Goal: Obtain resource: Download file/media

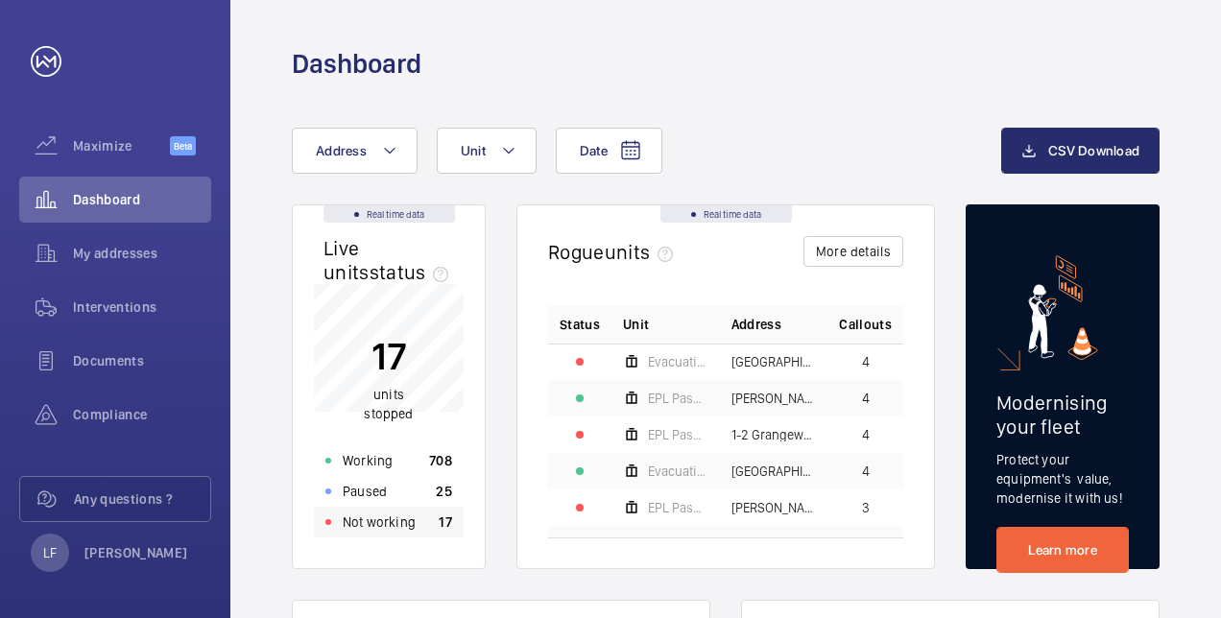
click at [376, 522] on p "Not working" at bounding box center [379, 522] width 73 height 19
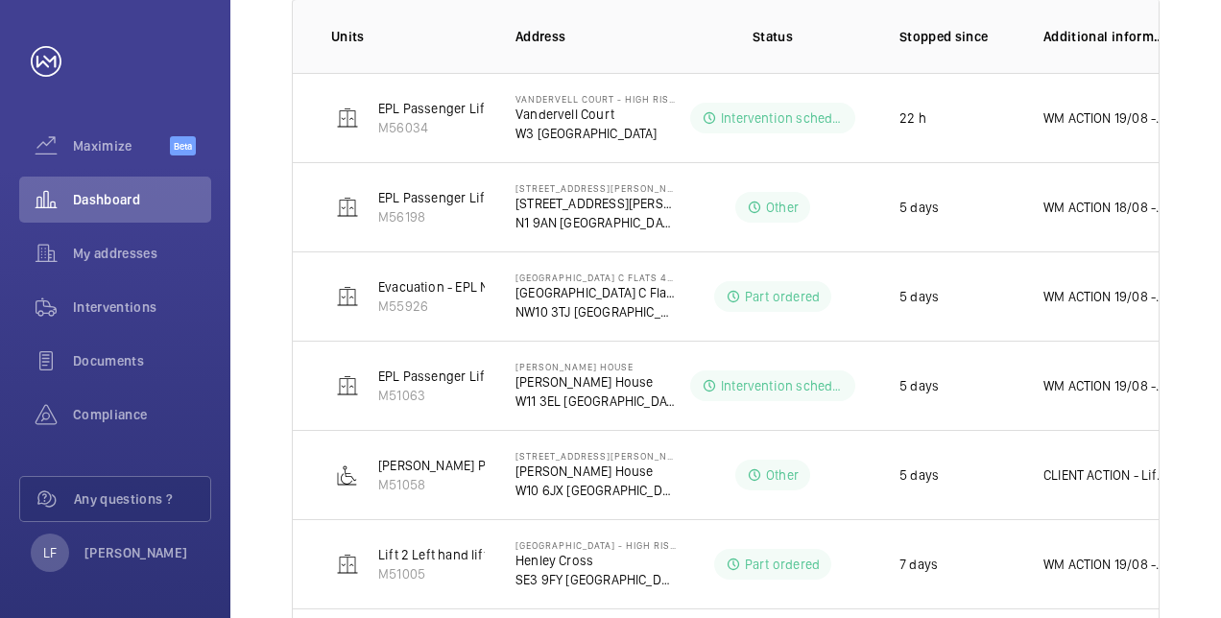
scroll to position [240, 0]
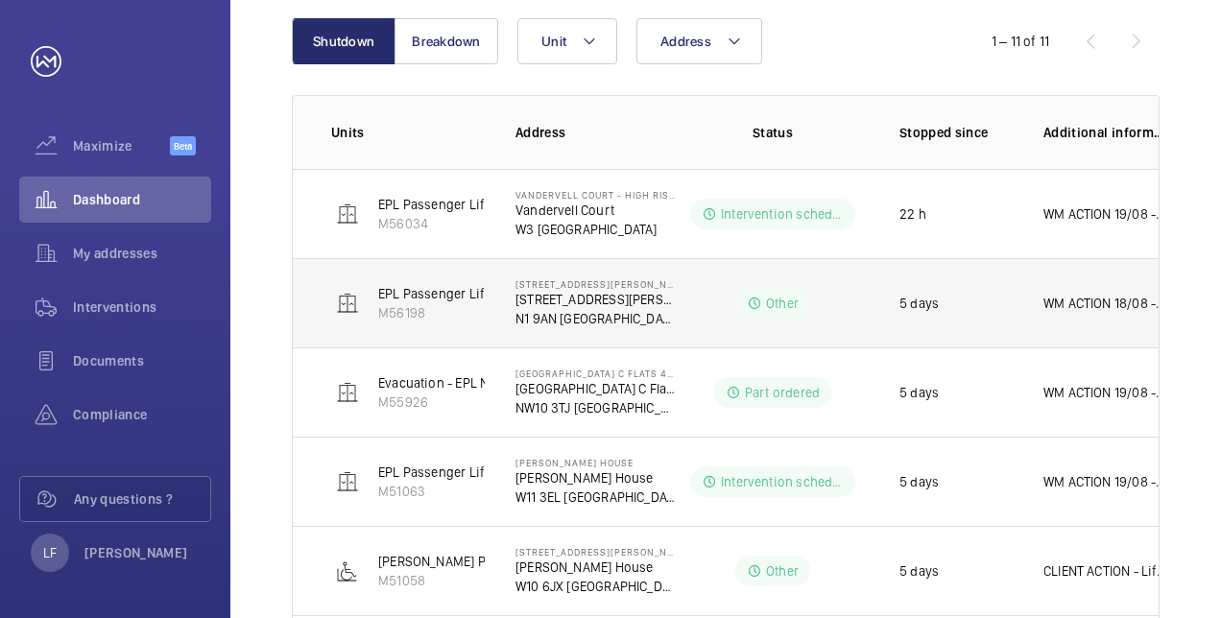
click at [561, 305] on p "[STREET_ADDRESS][PERSON_NAME]" at bounding box center [596, 299] width 161 height 19
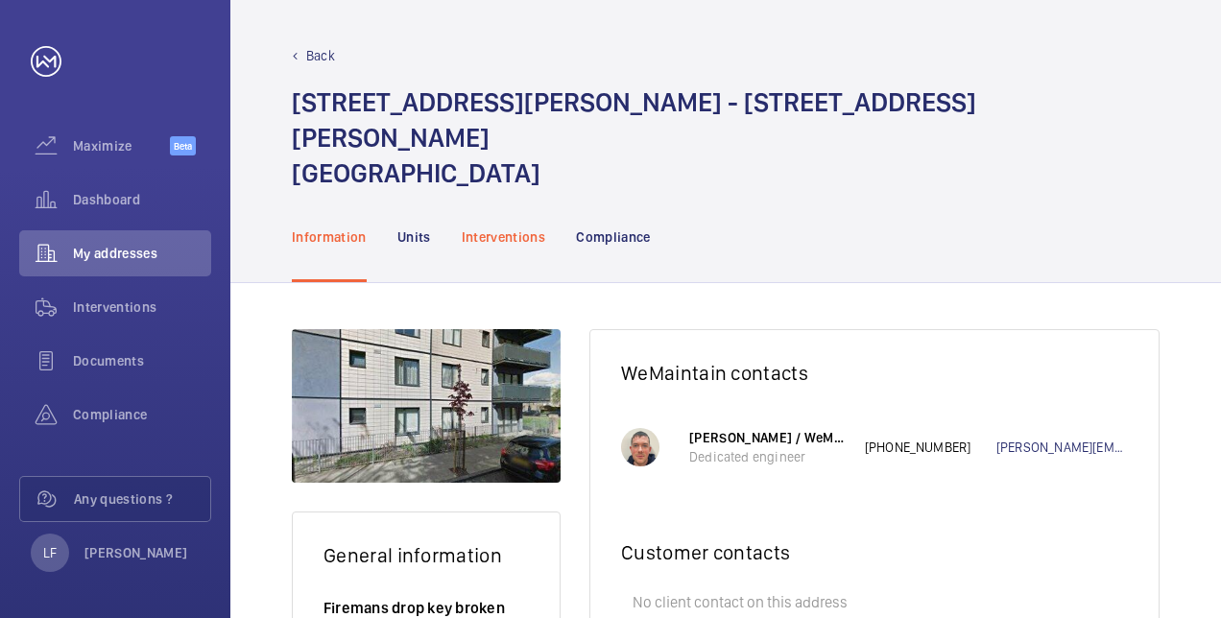
click at [505, 228] on p "Interventions" at bounding box center [504, 237] width 84 height 19
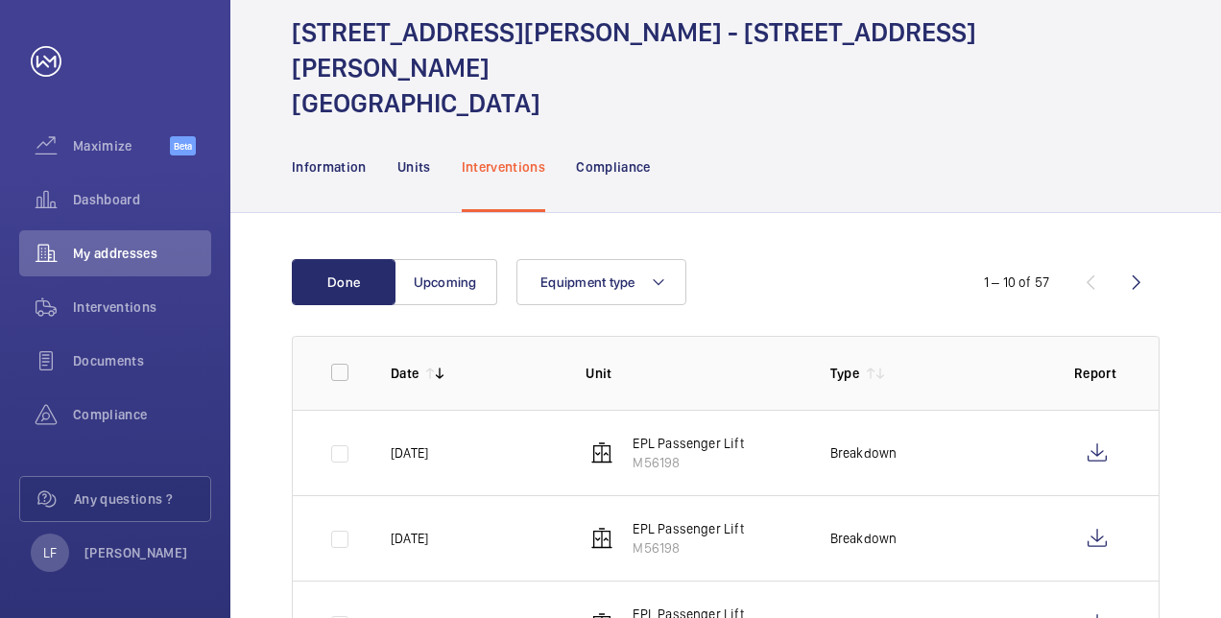
scroll to position [192, 0]
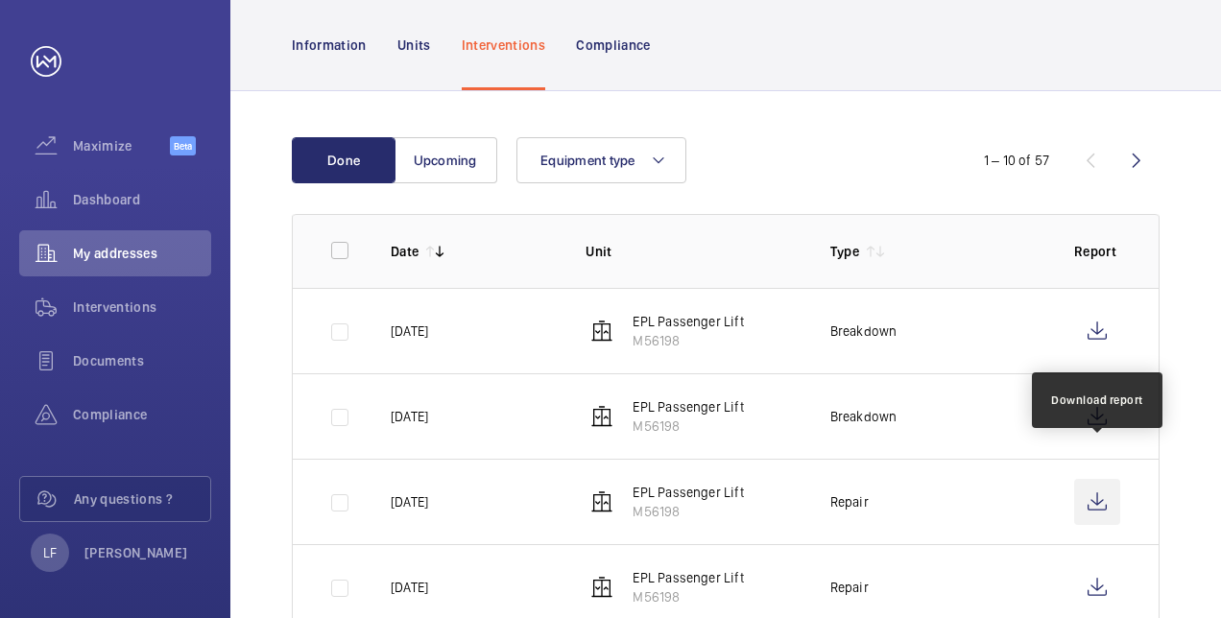
click at [1100, 479] on wm-front-icon-button at bounding box center [1097, 502] width 46 height 46
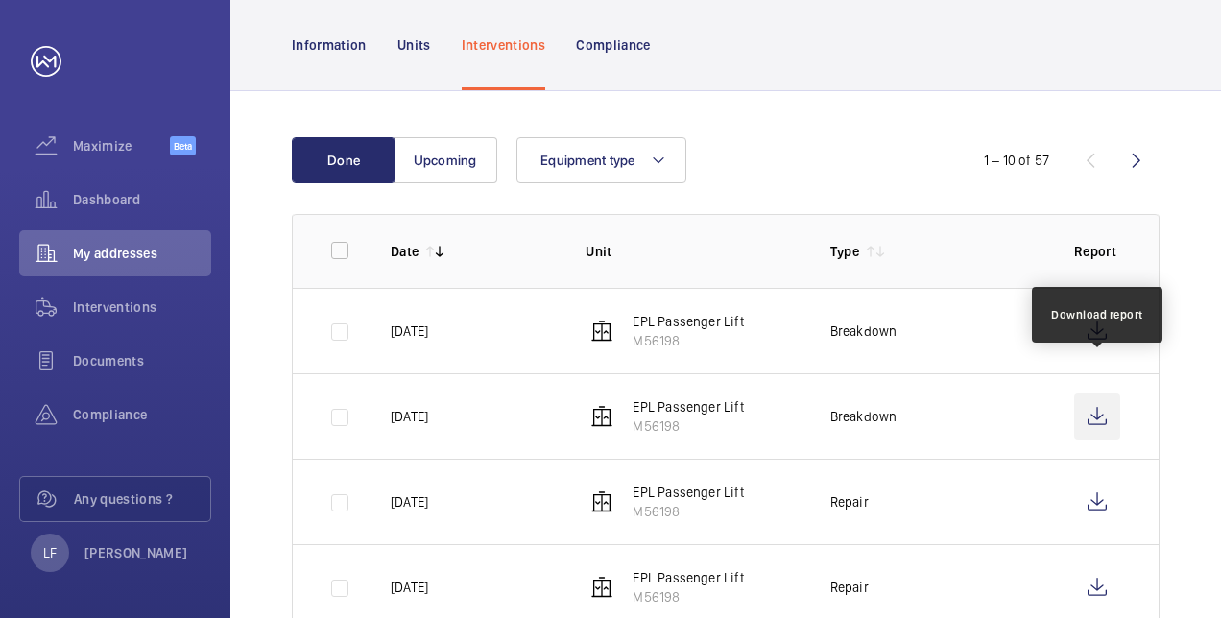
click at [1094, 394] on wm-front-icon-button at bounding box center [1097, 417] width 46 height 46
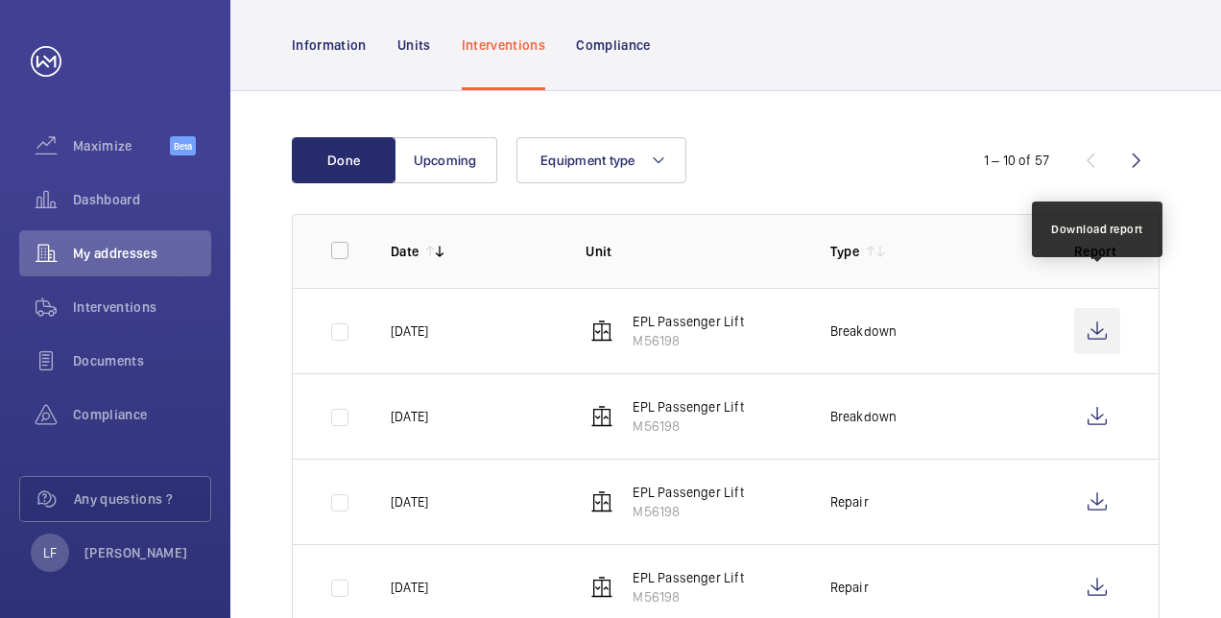
click at [1090, 308] on wm-front-icon-button at bounding box center [1097, 331] width 46 height 46
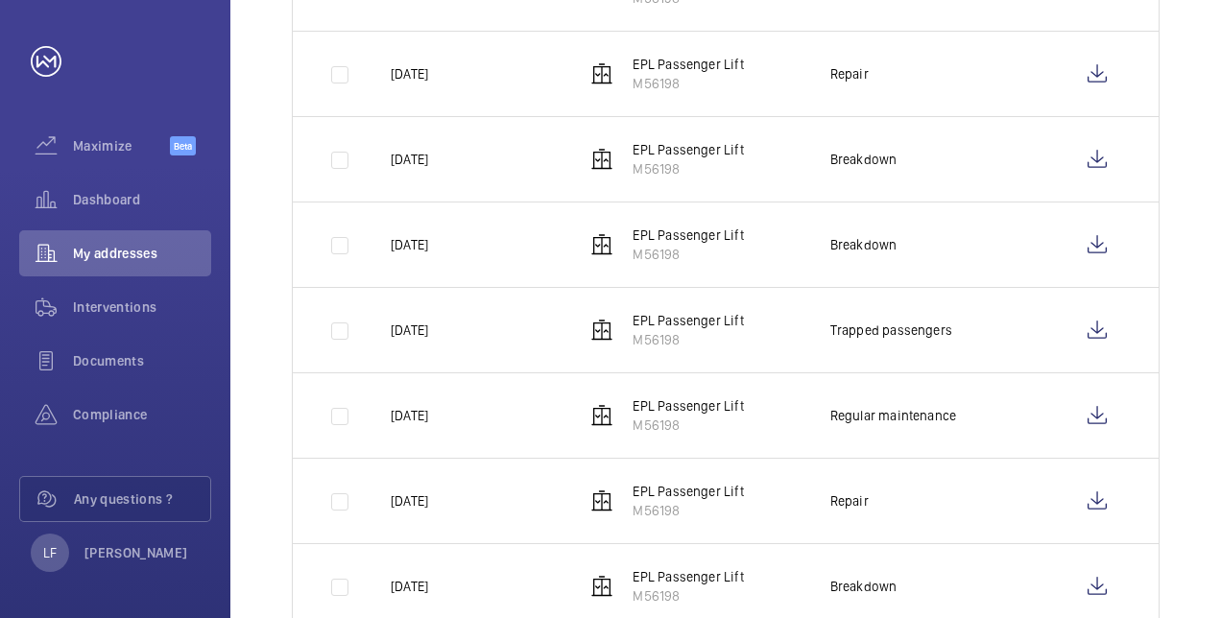
scroll to position [724, 0]
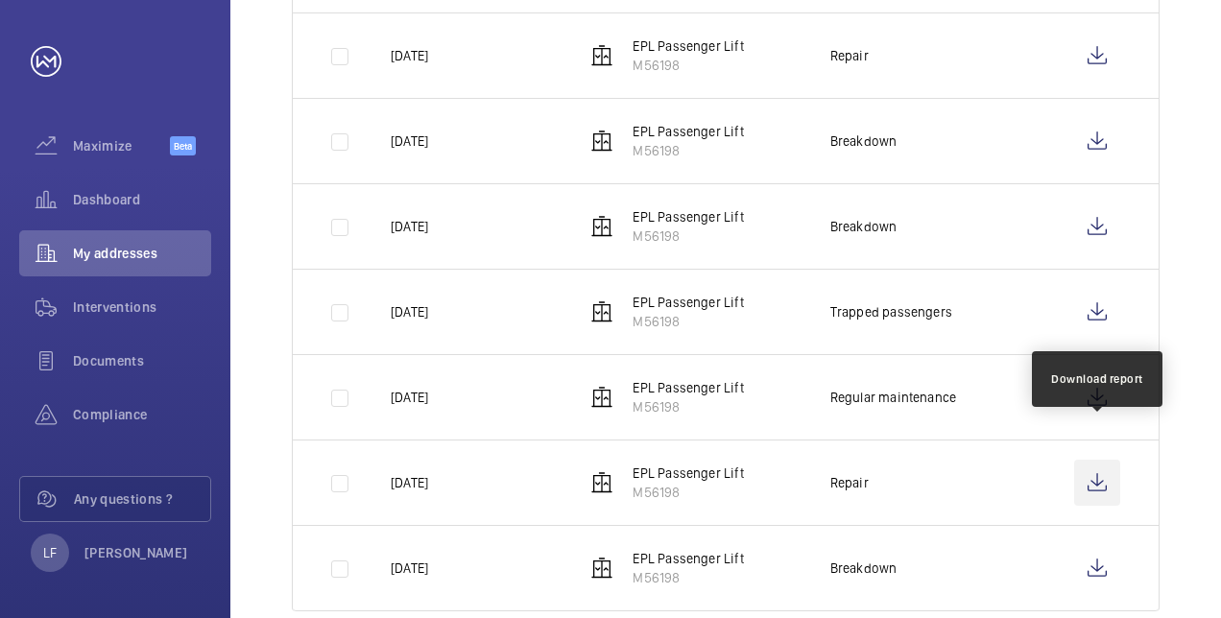
click at [1104, 460] on wm-front-icon-button at bounding box center [1097, 483] width 46 height 46
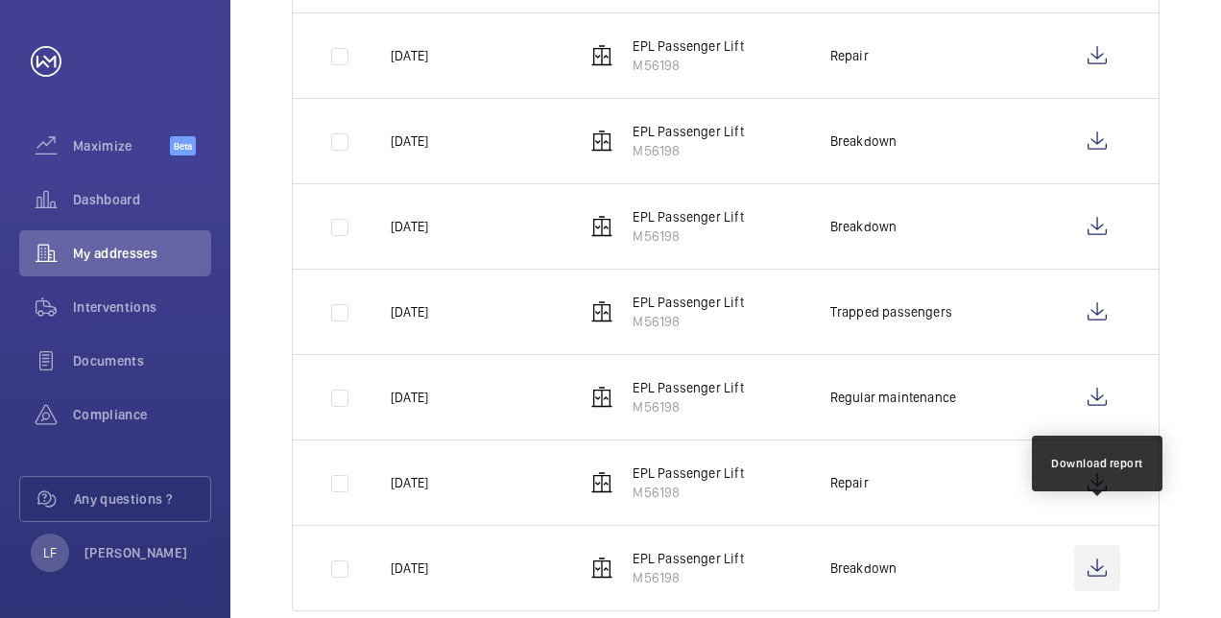
click at [1091, 545] on wm-front-icon-button at bounding box center [1097, 568] width 46 height 46
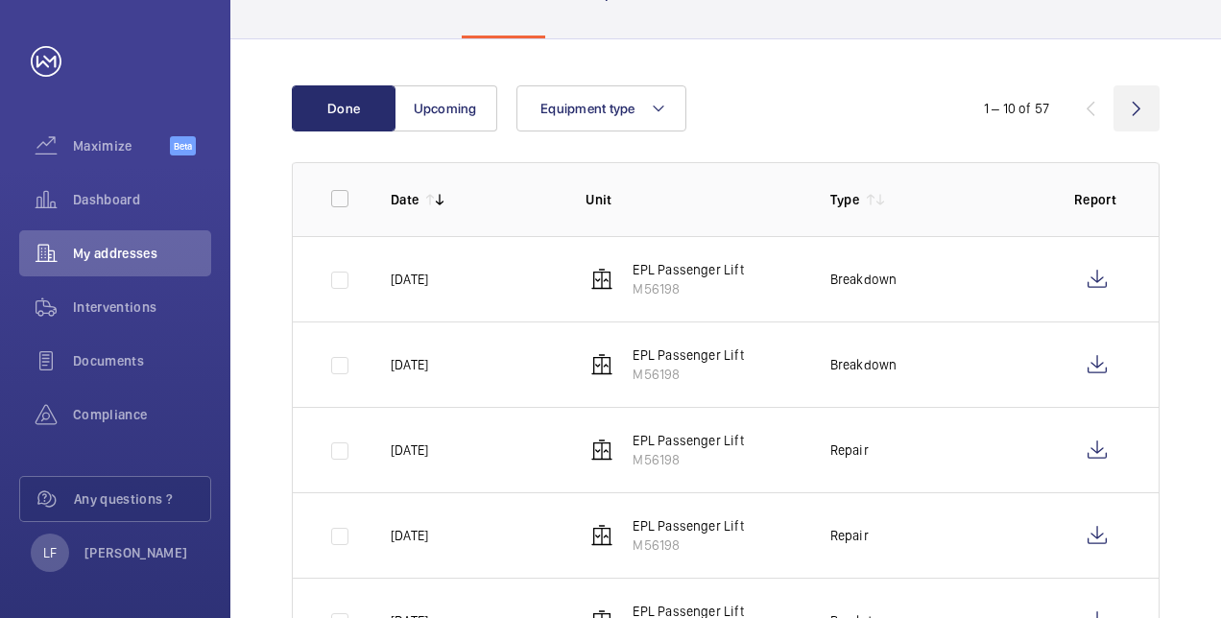
click at [1134, 85] on wm-front-icon-button at bounding box center [1137, 108] width 46 height 46
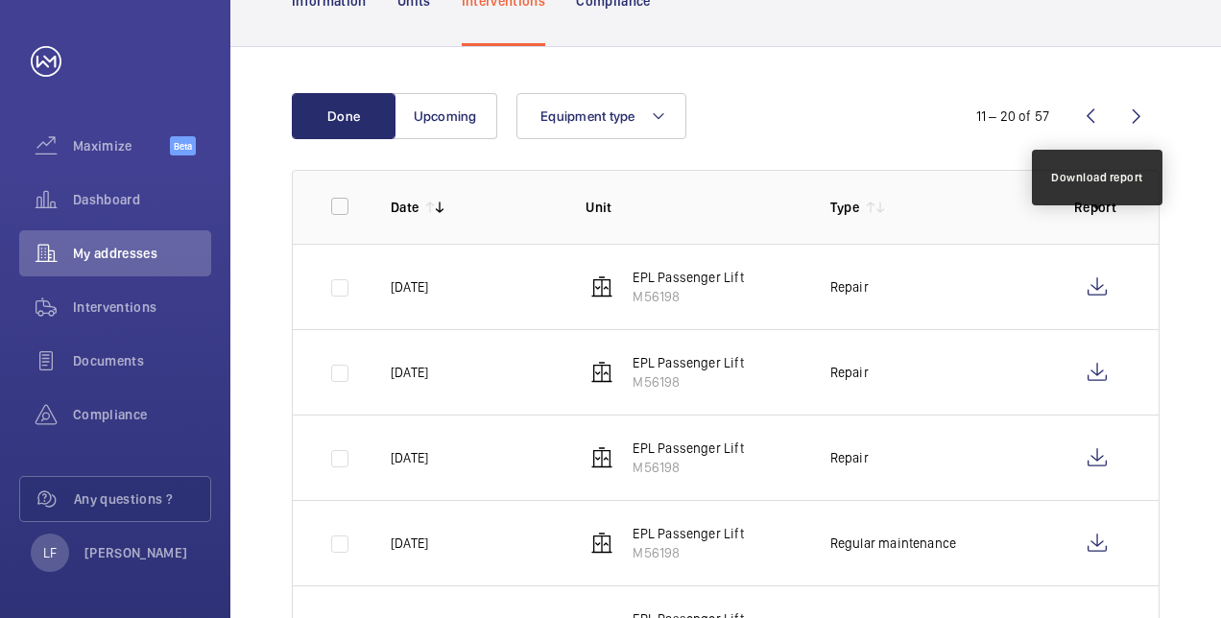
scroll to position [244, 0]
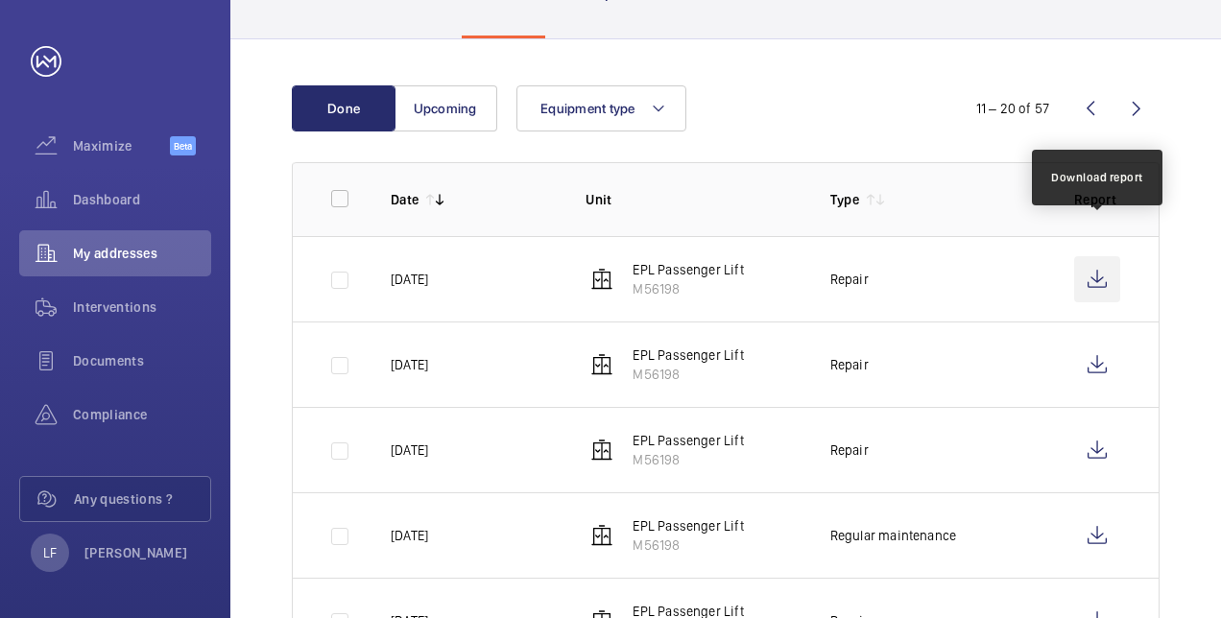
click at [1098, 256] on wm-front-icon-button at bounding box center [1097, 279] width 46 height 46
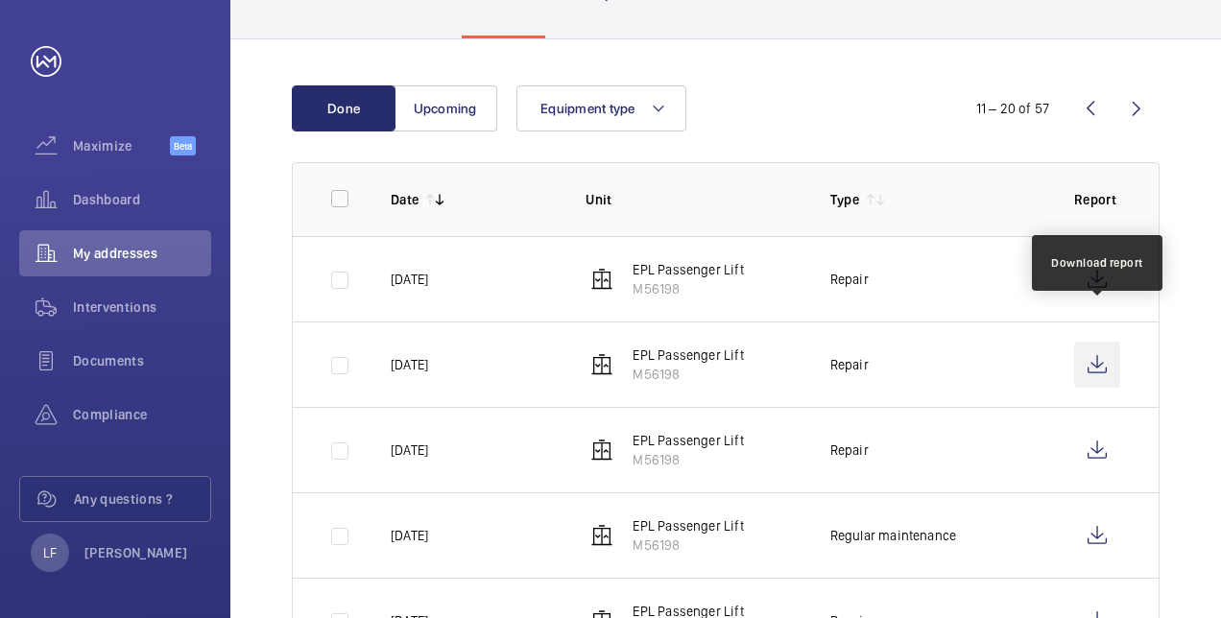
click at [1108, 342] on wm-front-icon-button at bounding box center [1097, 365] width 46 height 46
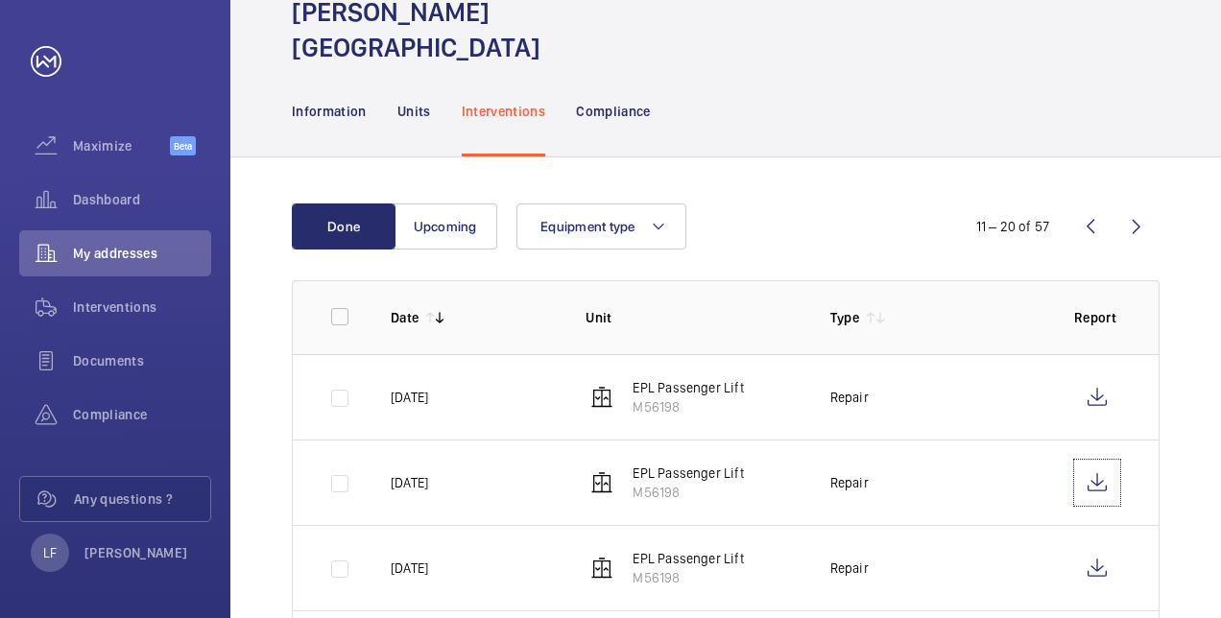
scroll to position [0, 0]
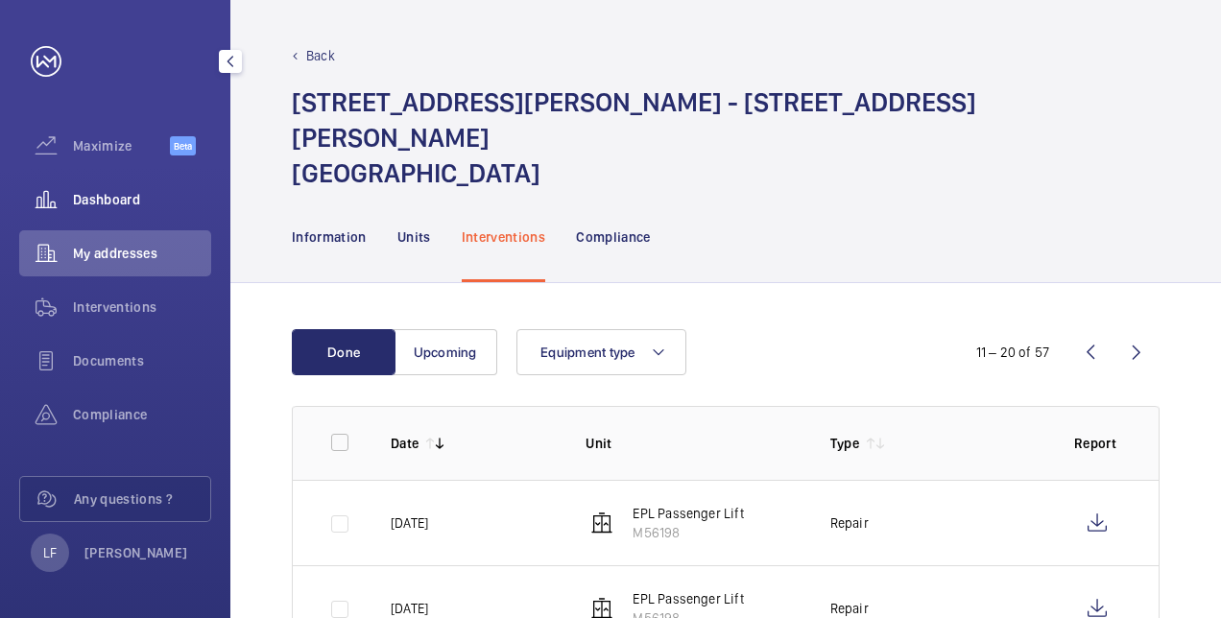
click at [109, 189] on div "Dashboard" at bounding box center [115, 200] width 192 height 46
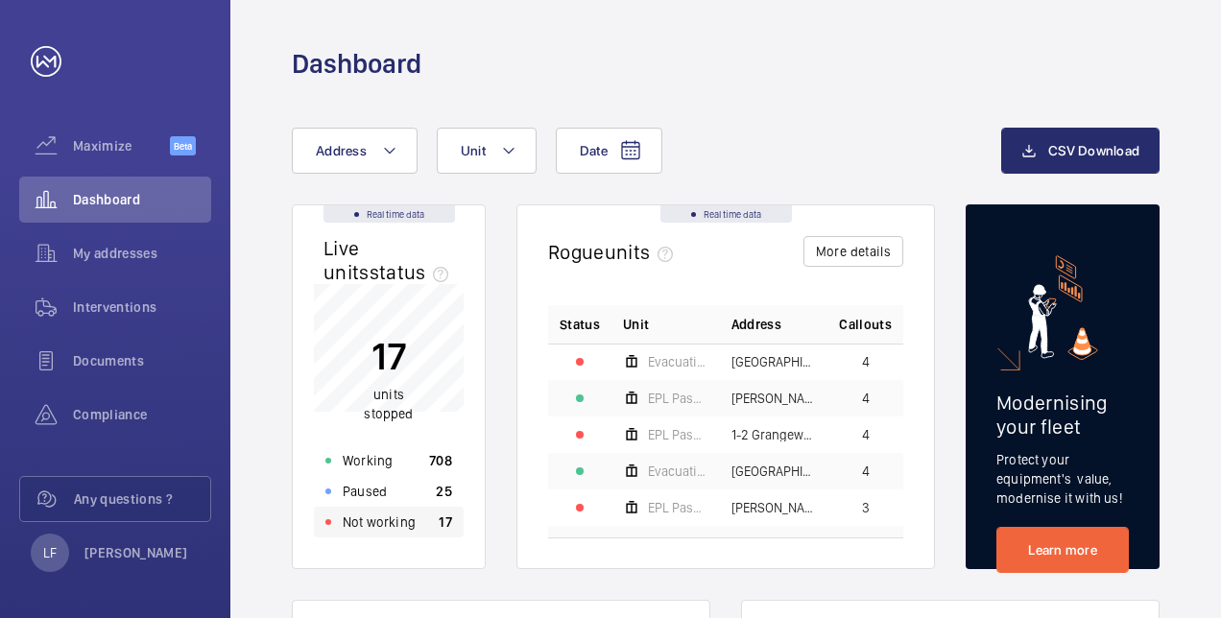
click at [392, 531] on p "Not working" at bounding box center [379, 522] width 73 height 19
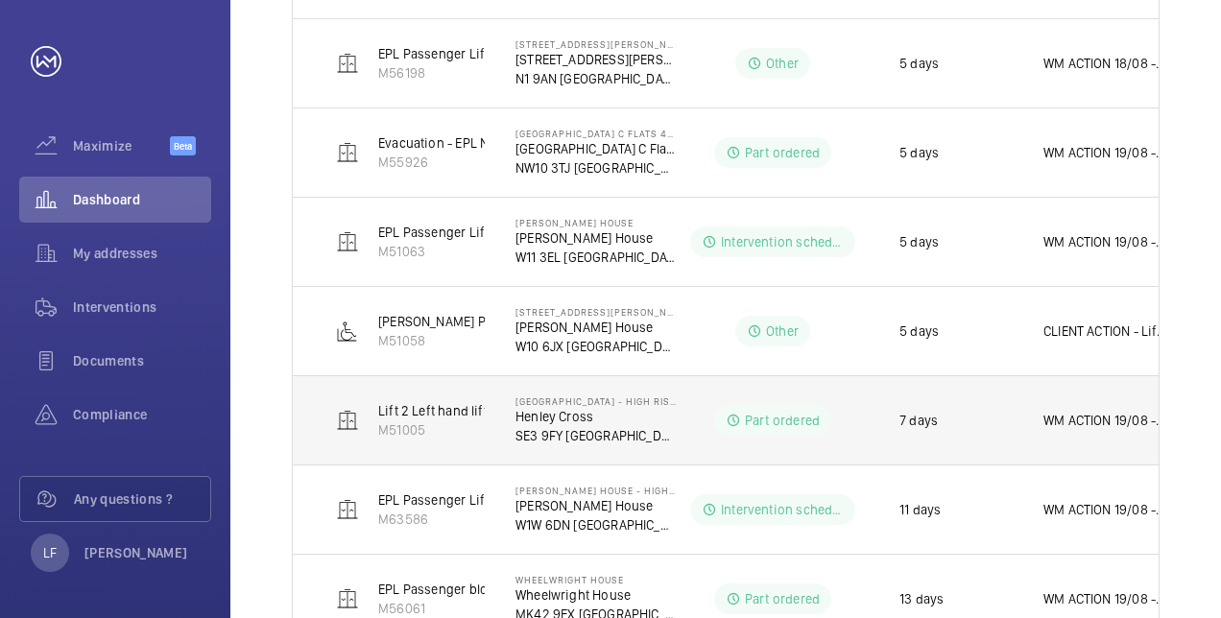
scroll to position [576, 0]
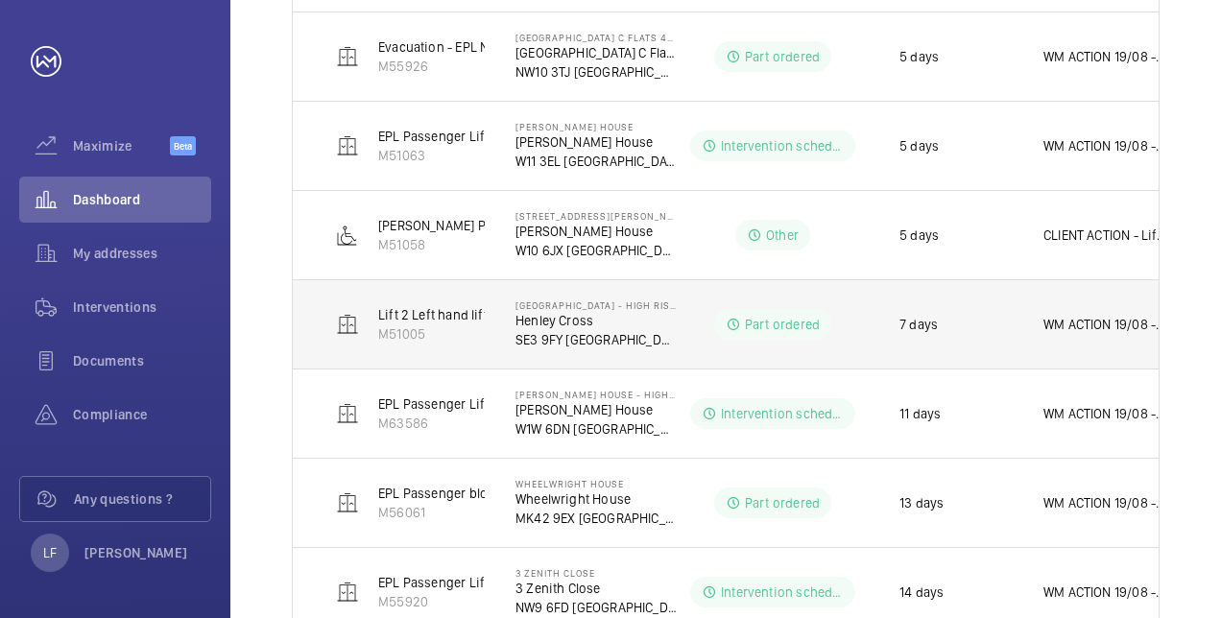
click at [557, 348] on td "[GEOGRAPHIC_DATA] - [GEOGRAPHIC_DATA][STREET_ADDRESS]" at bounding box center [581, 323] width 192 height 89
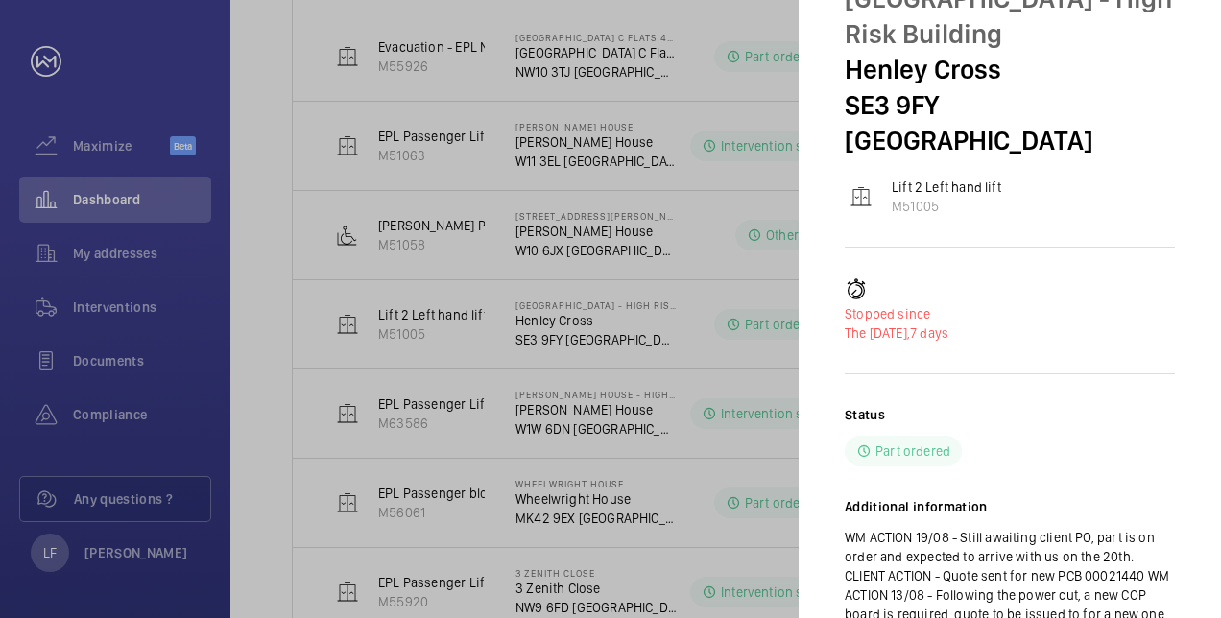
scroll to position [159, 0]
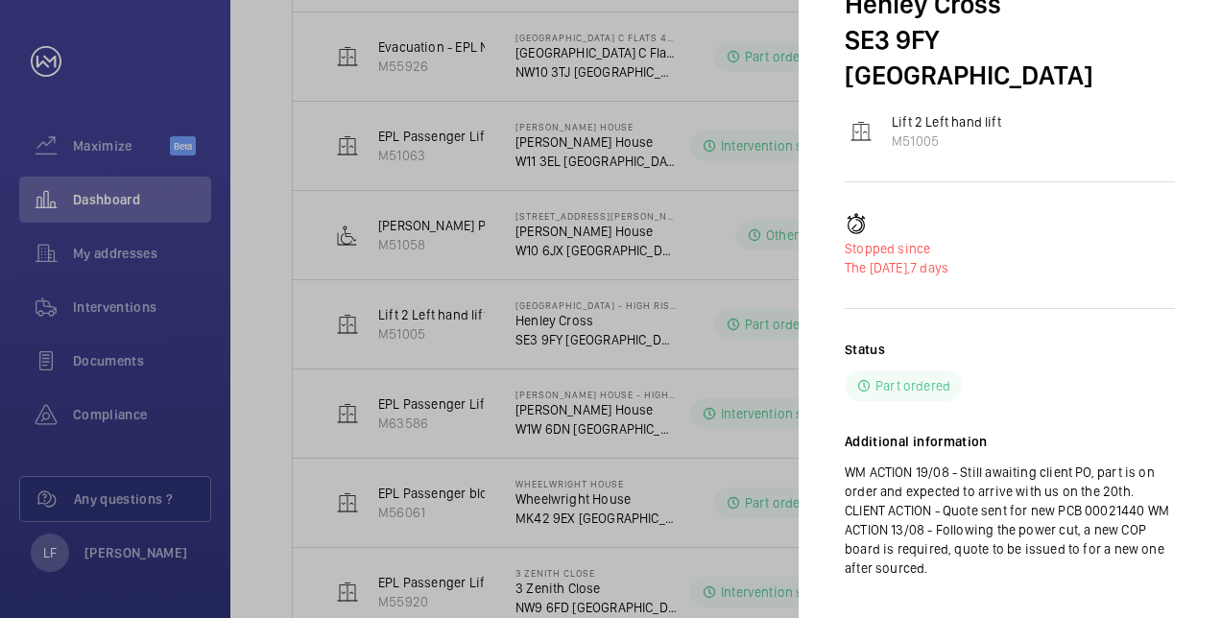
click at [652, 328] on div at bounding box center [610, 309] width 1221 height 618
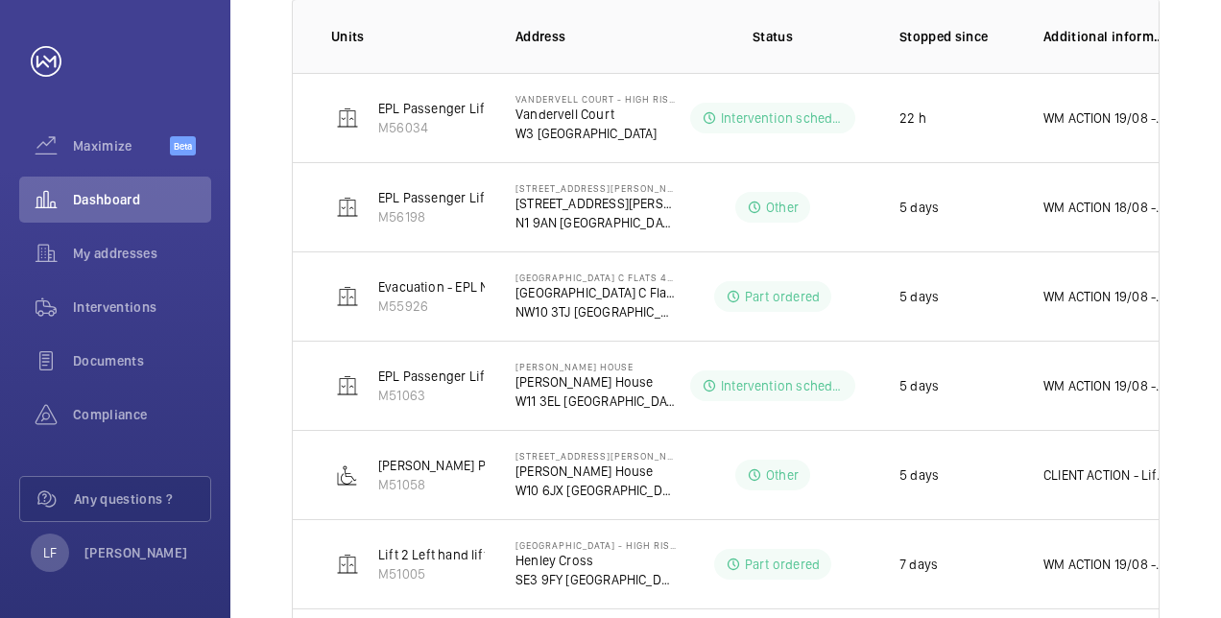
scroll to position [240, 0]
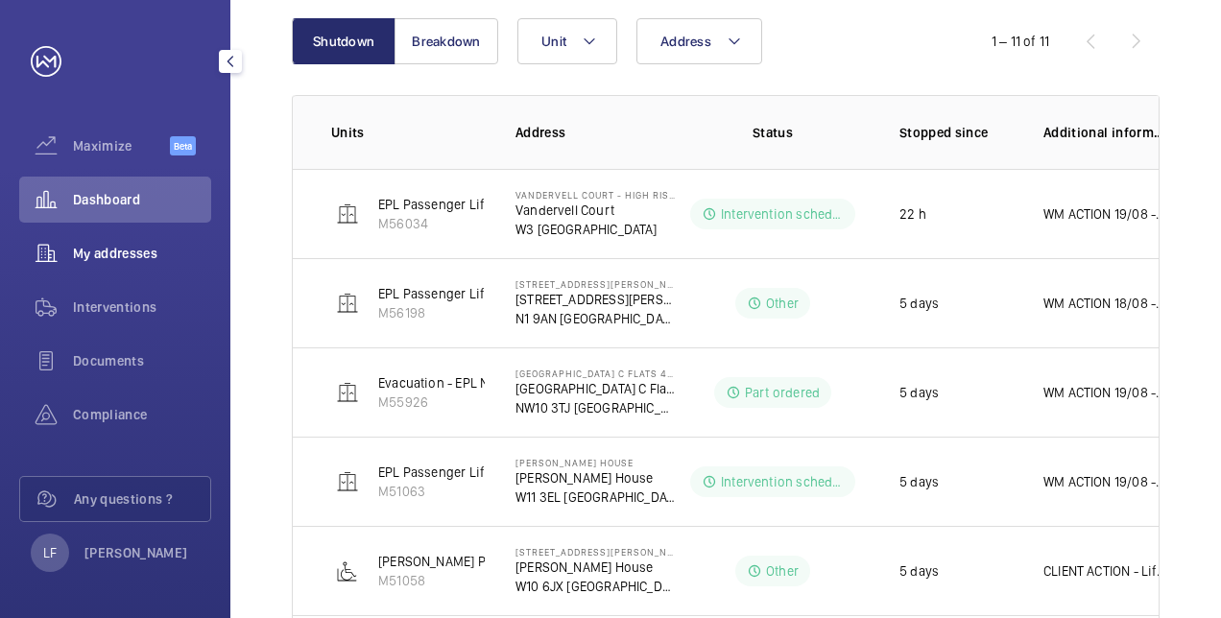
click at [119, 246] on span "My addresses" at bounding box center [142, 253] width 138 height 19
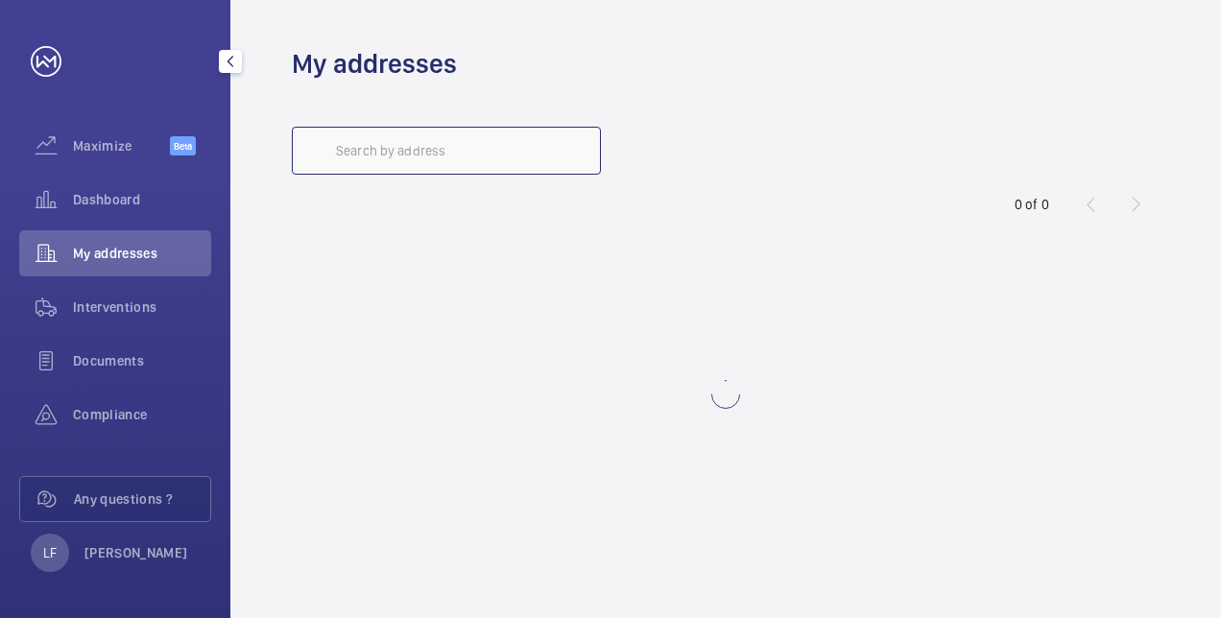
click at [372, 153] on input "text" at bounding box center [446, 151] width 309 height 48
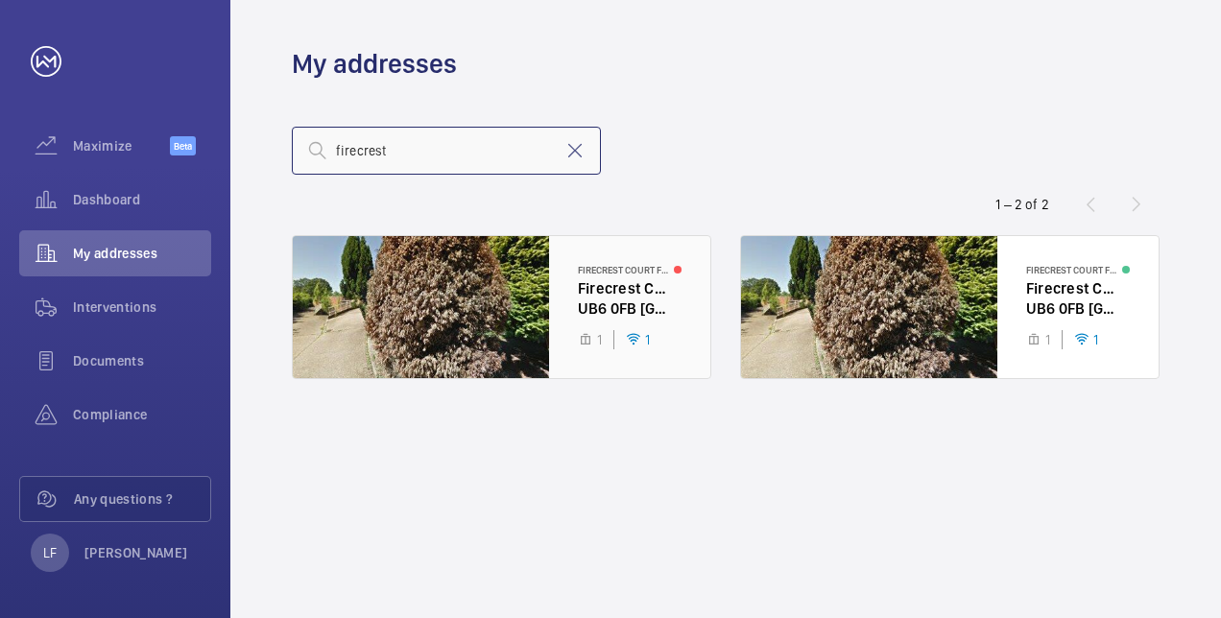
type input "firecrest"
click at [624, 302] on div at bounding box center [502, 307] width 418 height 142
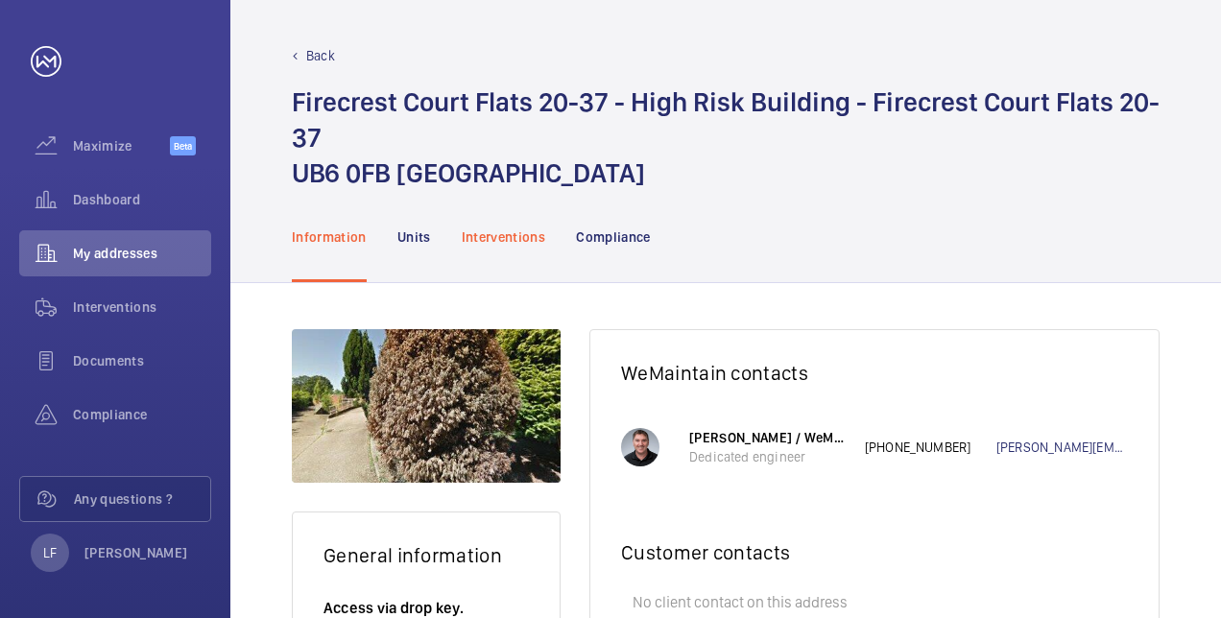
click at [517, 236] on p "Interventions" at bounding box center [504, 237] width 84 height 19
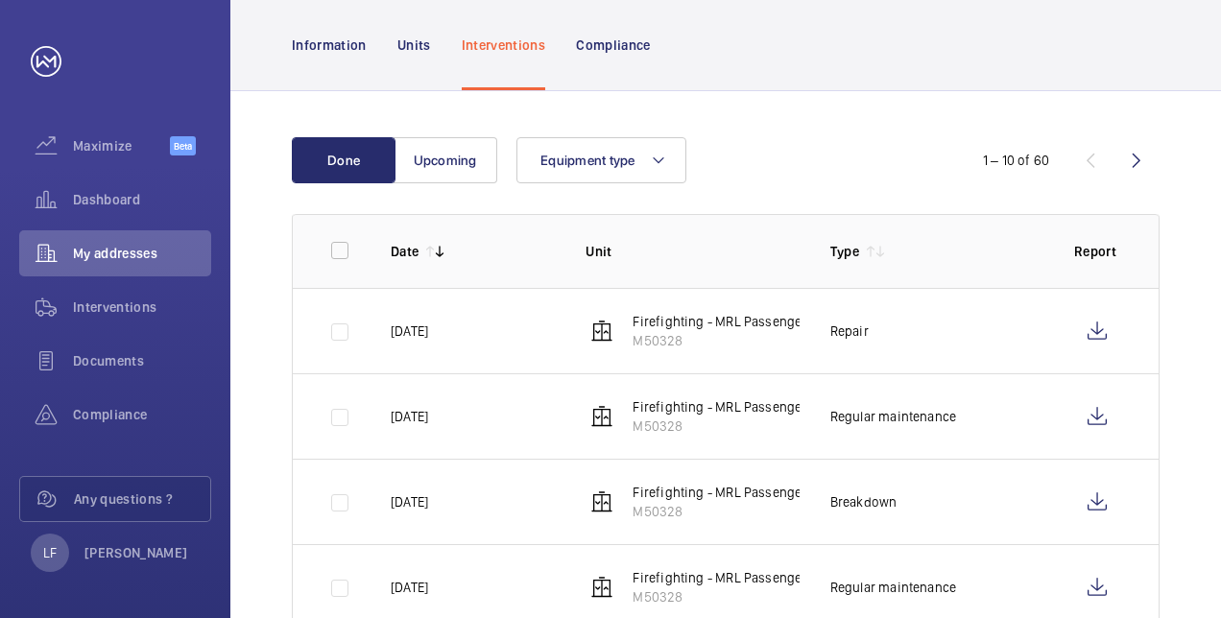
scroll to position [384, 0]
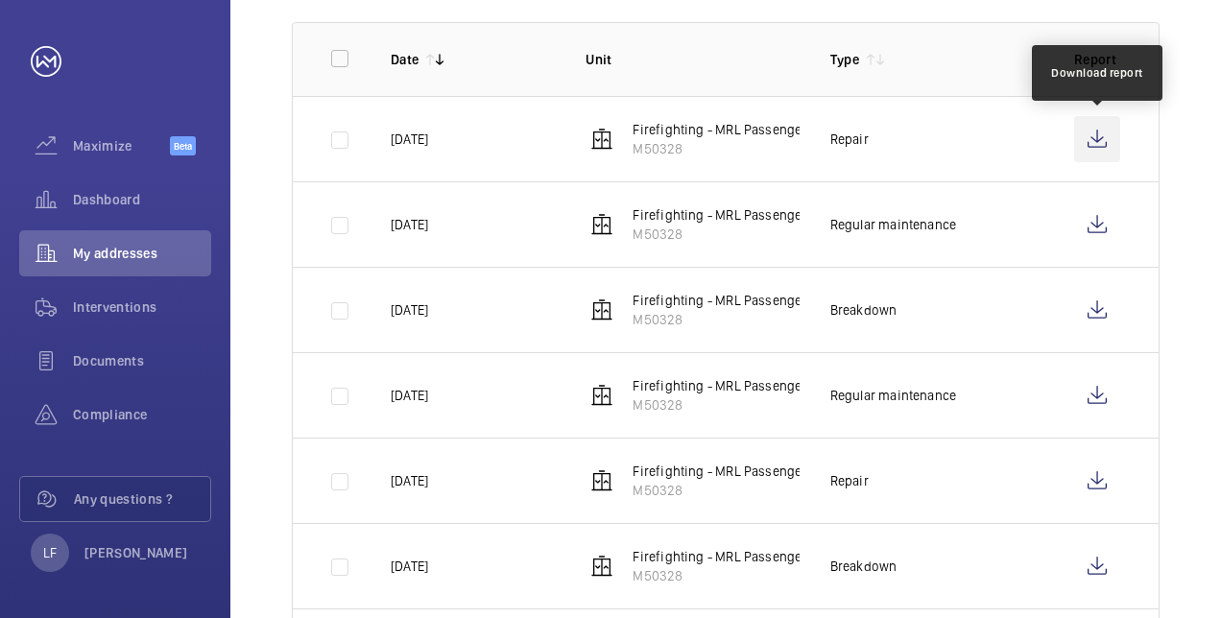
click at [1094, 136] on wm-front-icon-button at bounding box center [1097, 139] width 46 height 46
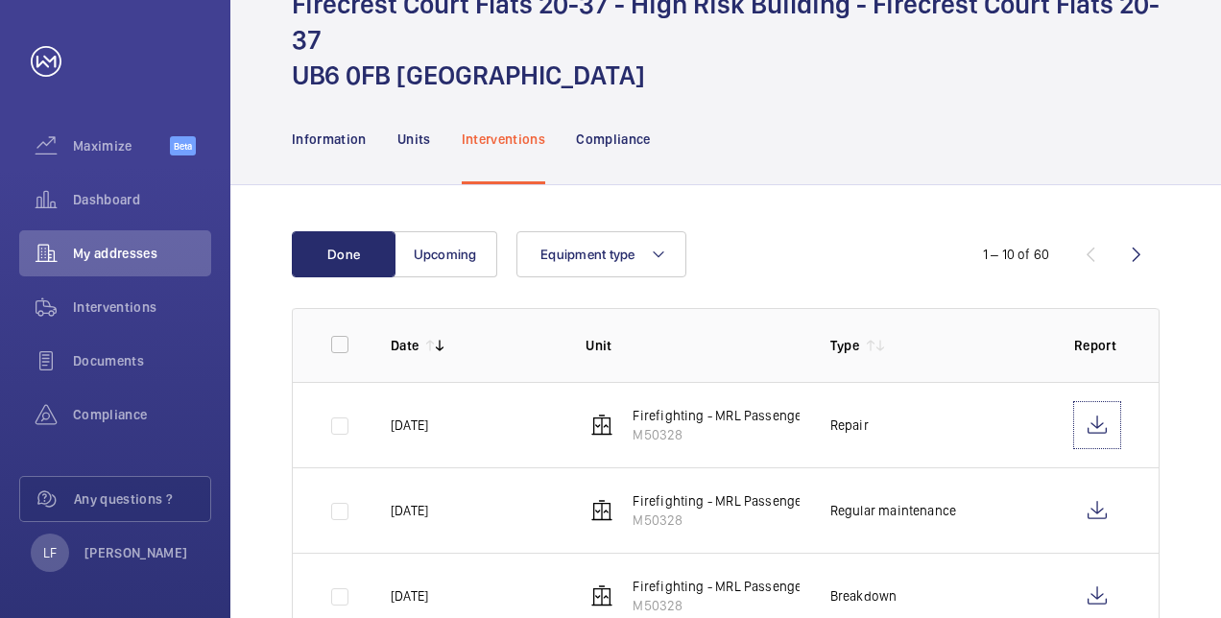
scroll to position [192, 0]
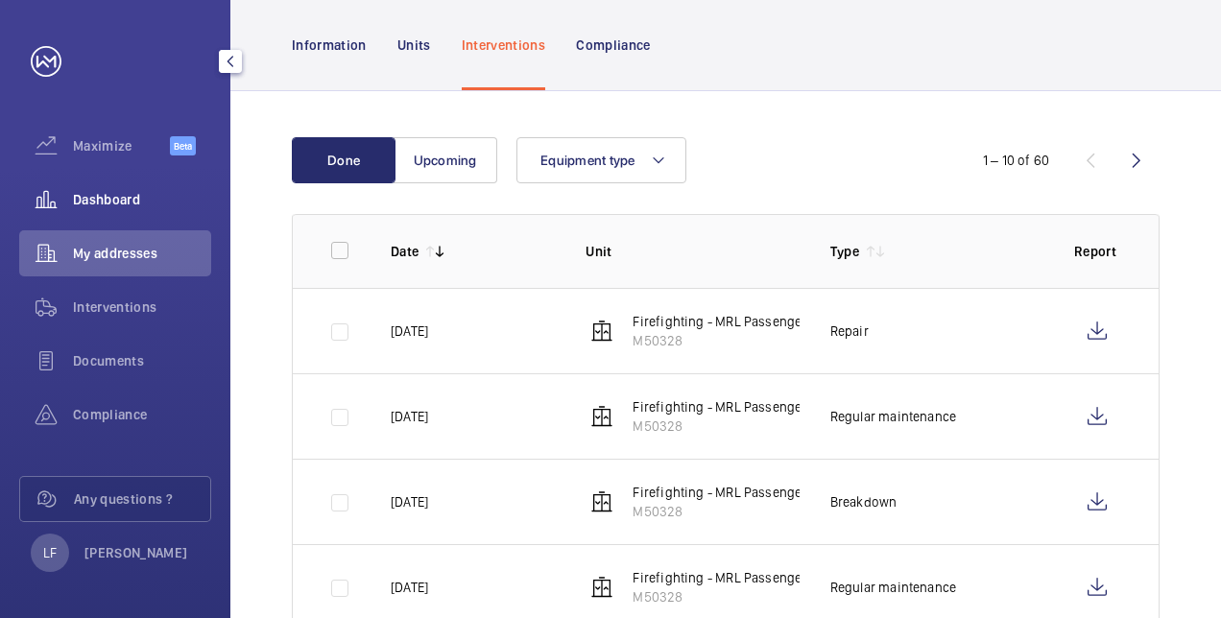
click at [108, 198] on span "Dashboard" at bounding box center [142, 199] width 138 height 19
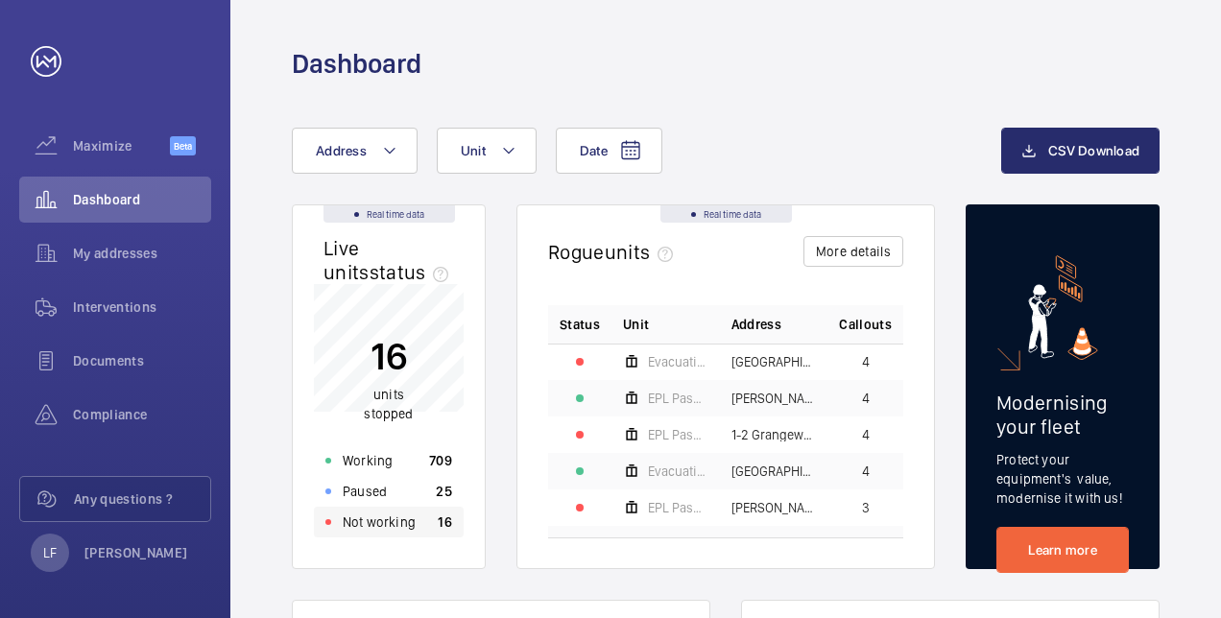
click at [393, 520] on p "Not working" at bounding box center [379, 522] width 73 height 19
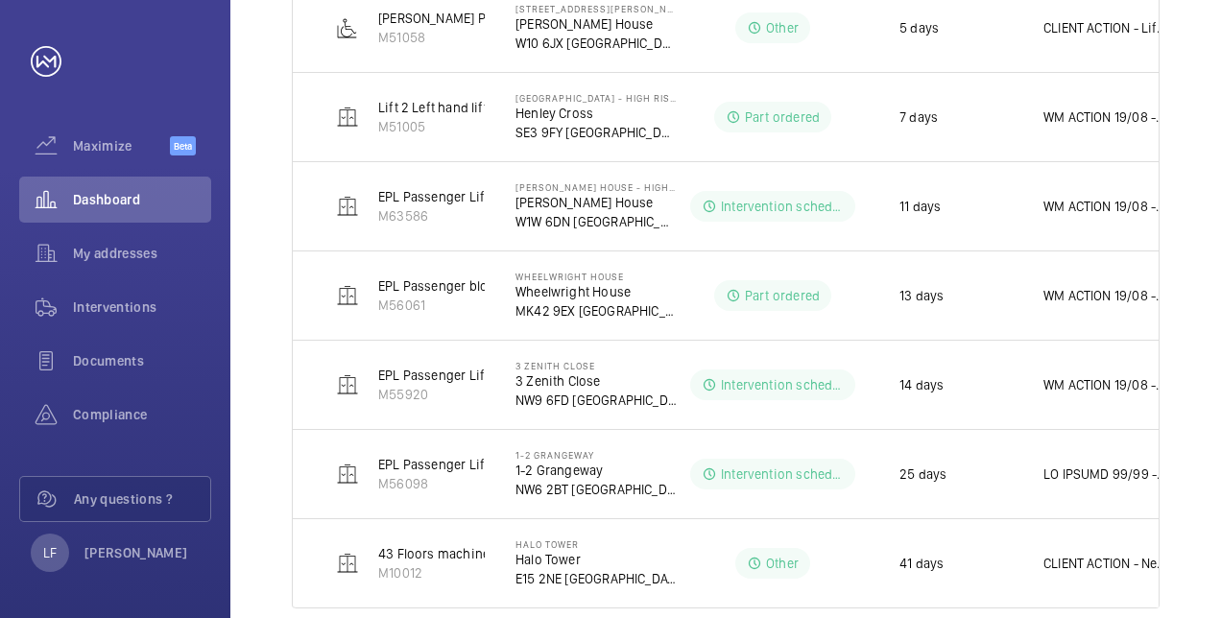
scroll to position [816, 0]
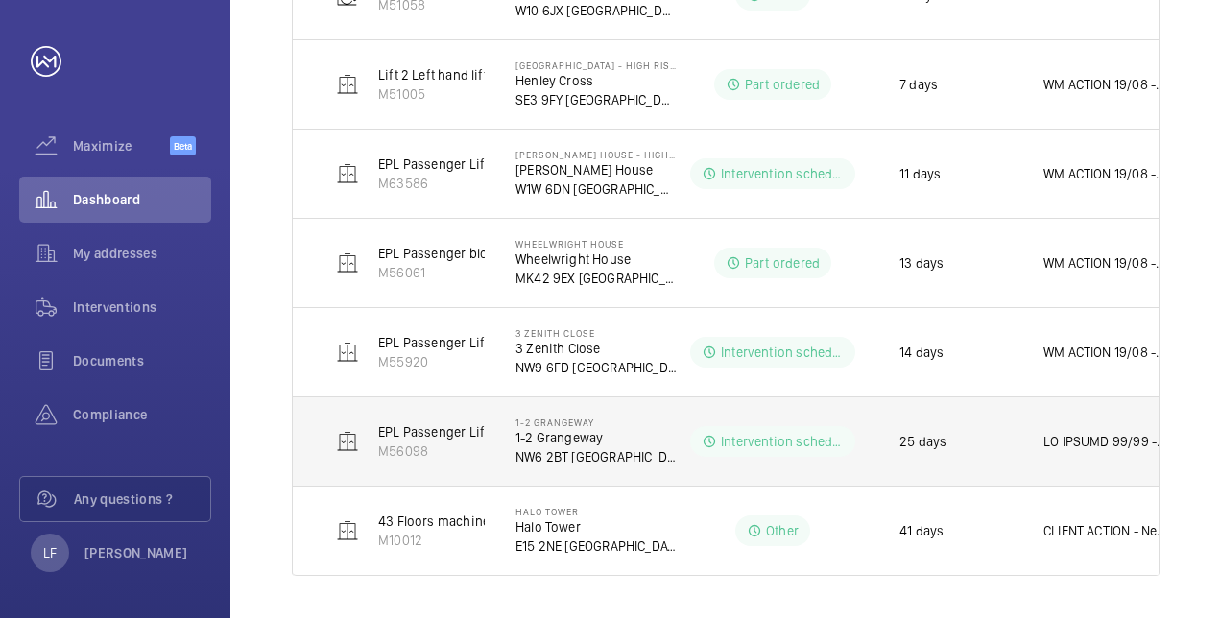
click at [1074, 444] on p at bounding box center [1104, 441] width 123 height 19
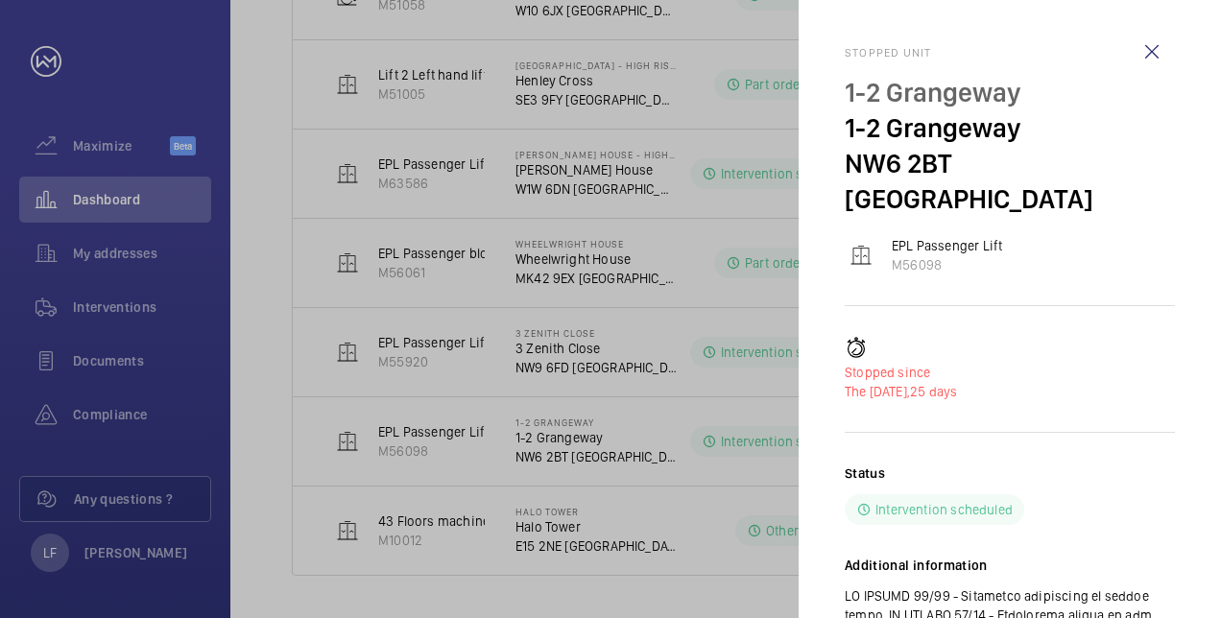
click at [739, 451] on div at bounding box center [610, 309] width 1221 height 618
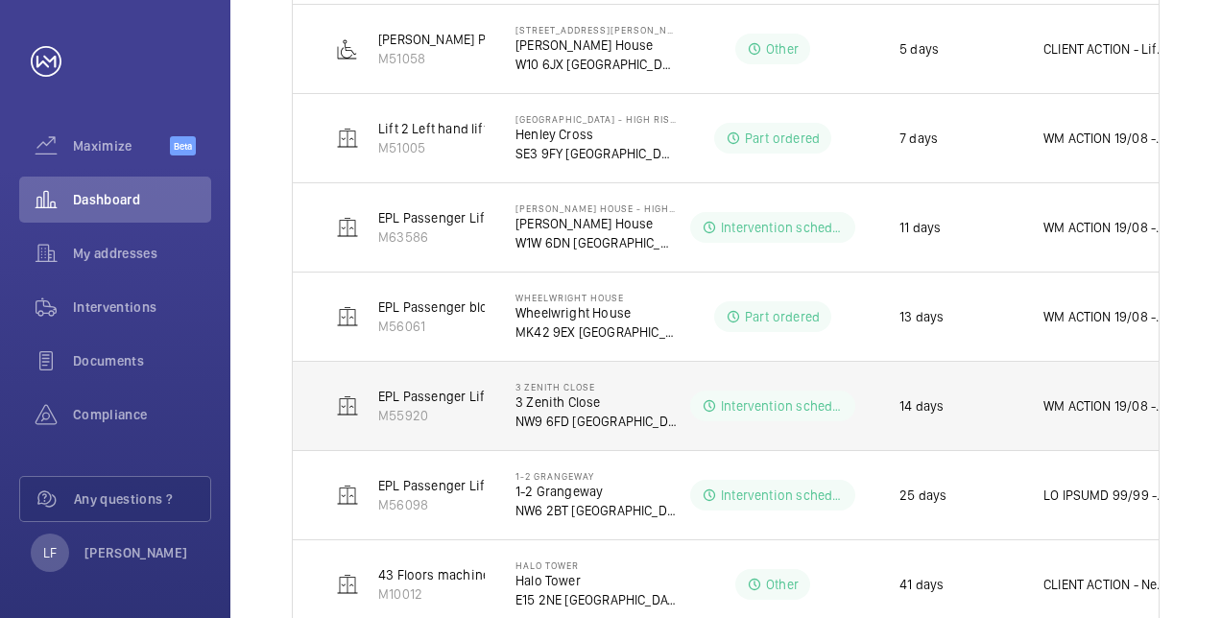
scroll to position [720, 0]
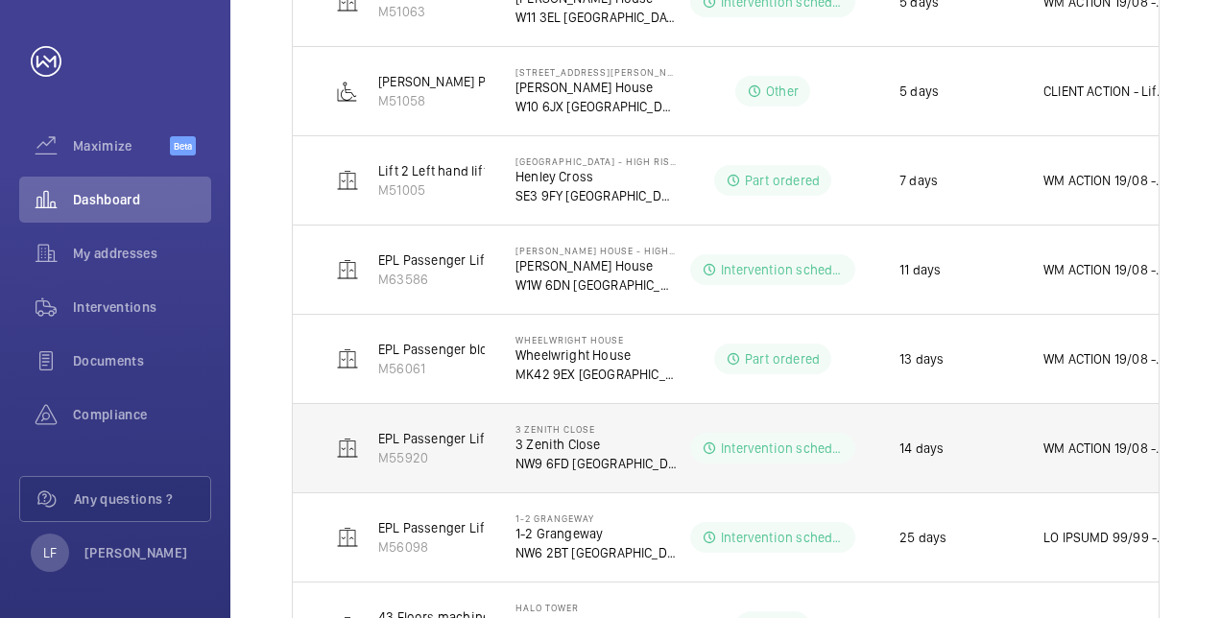
click at [1094, 446] on p "WM ACTION 19/08 - Repair team to attend on the 20th. WM ACTION 18/08 - Works ha…" at bounding box center [1104, 448] width 123 height 19
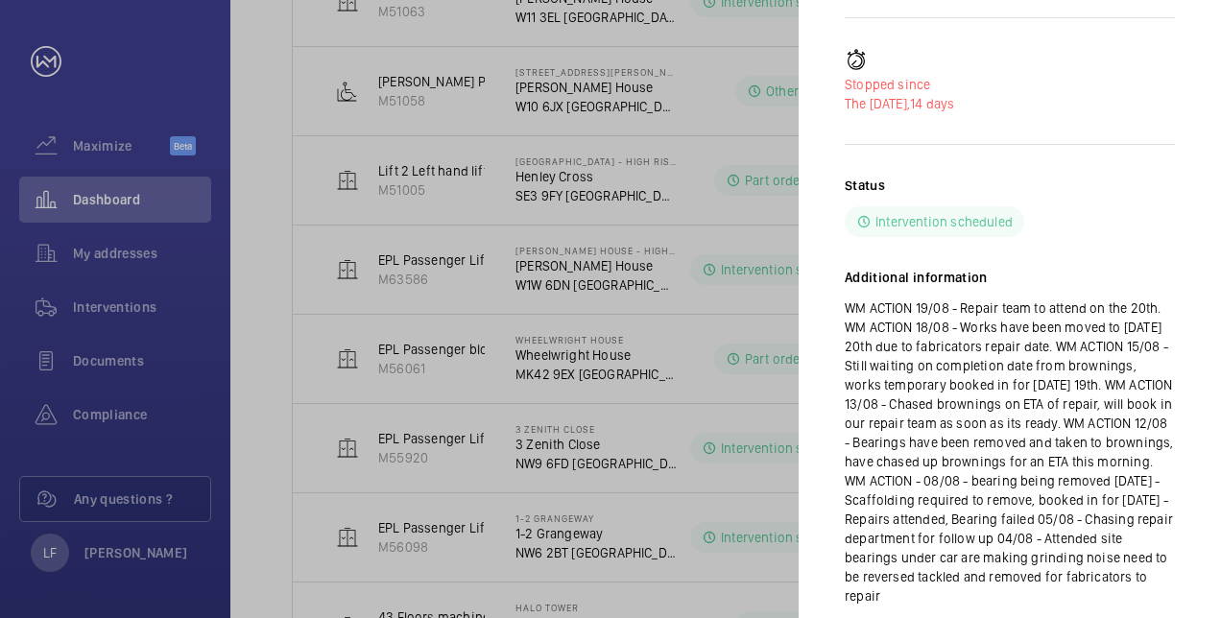
scroll to position [96, 0]
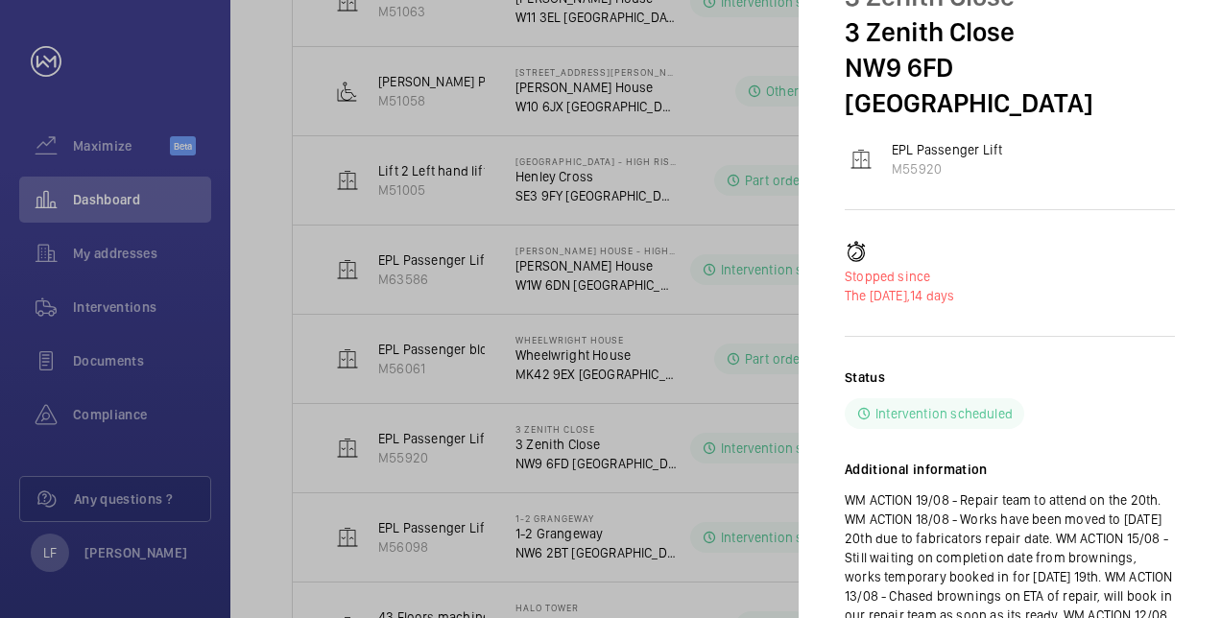
click at [700, 465] on div at bounding box center [610, 309] width 1221 height 618
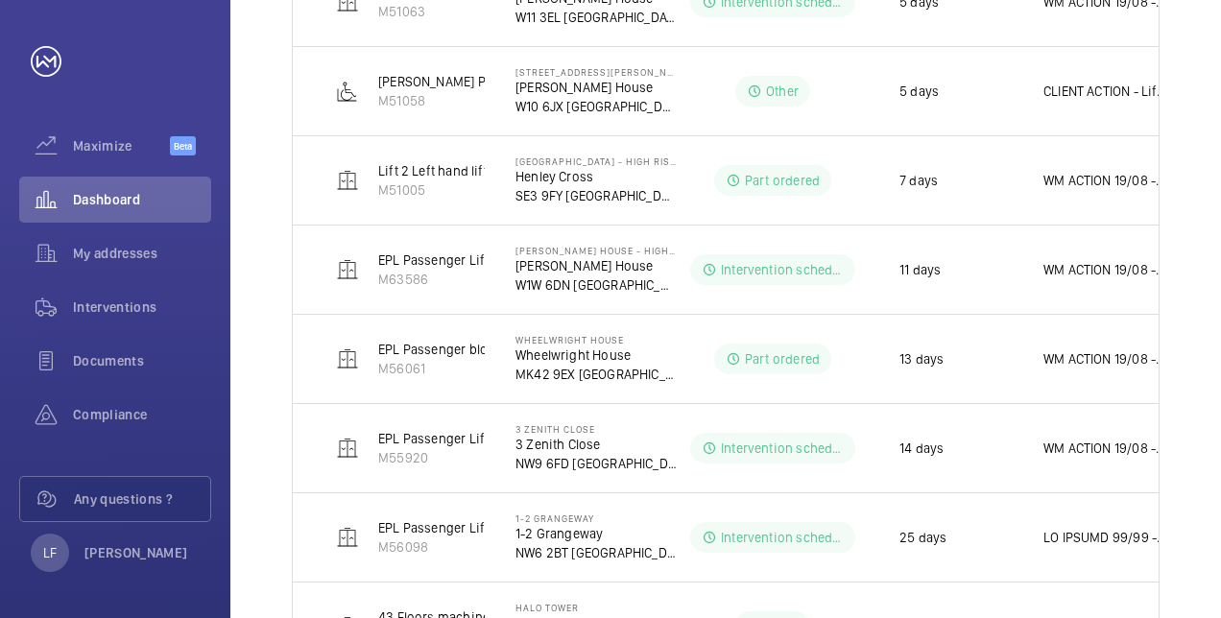
scroll to position [0, 0]
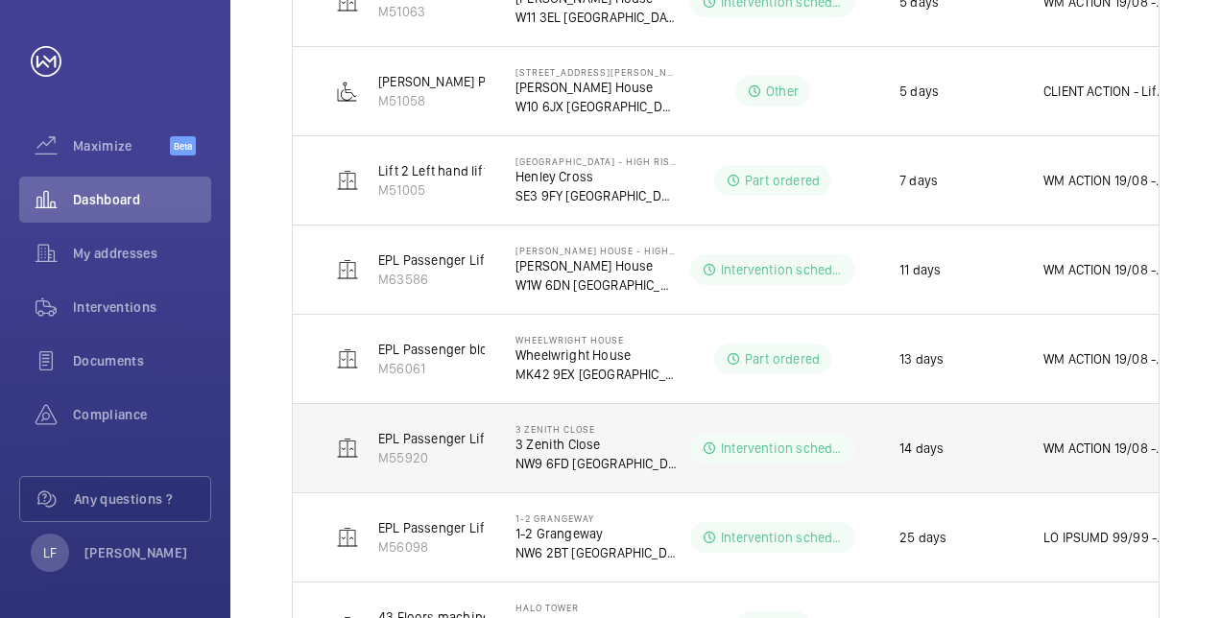
click at [1147, 439] on p "WM ACTION 19/08 - Repair team to attend on the 20th. WM ACTION 18/08 - Works ha…" at bounding box center [1104, 448] width 123 height 19
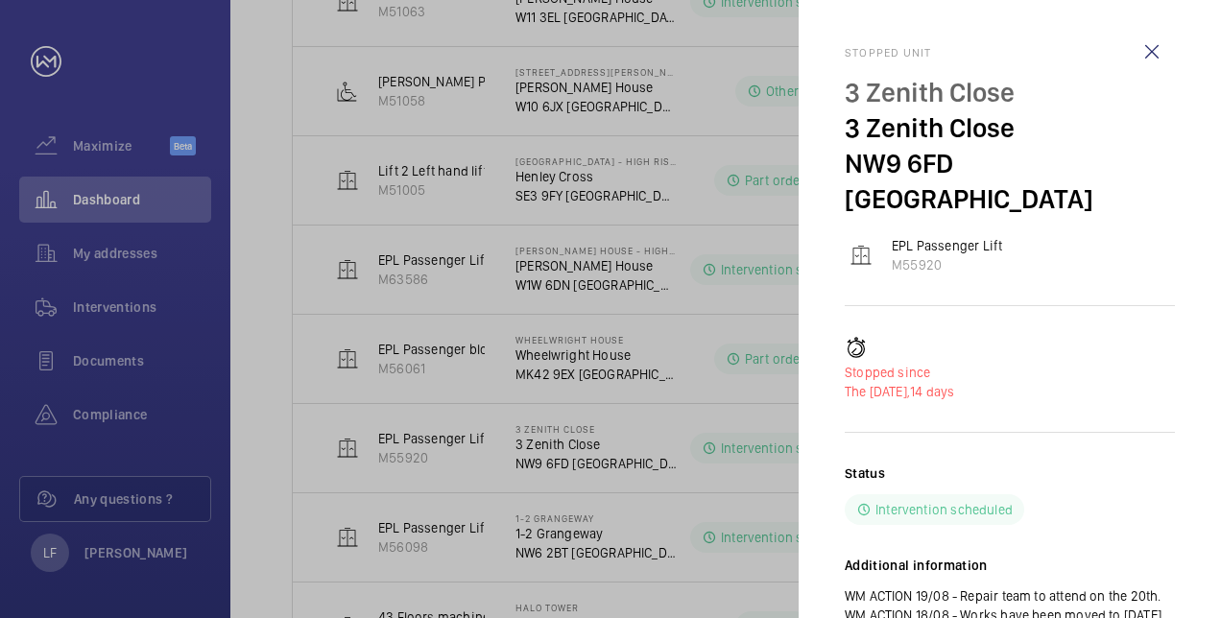
click at [695, 449] on div at bounding box center [610, 309] width 1221 height 618
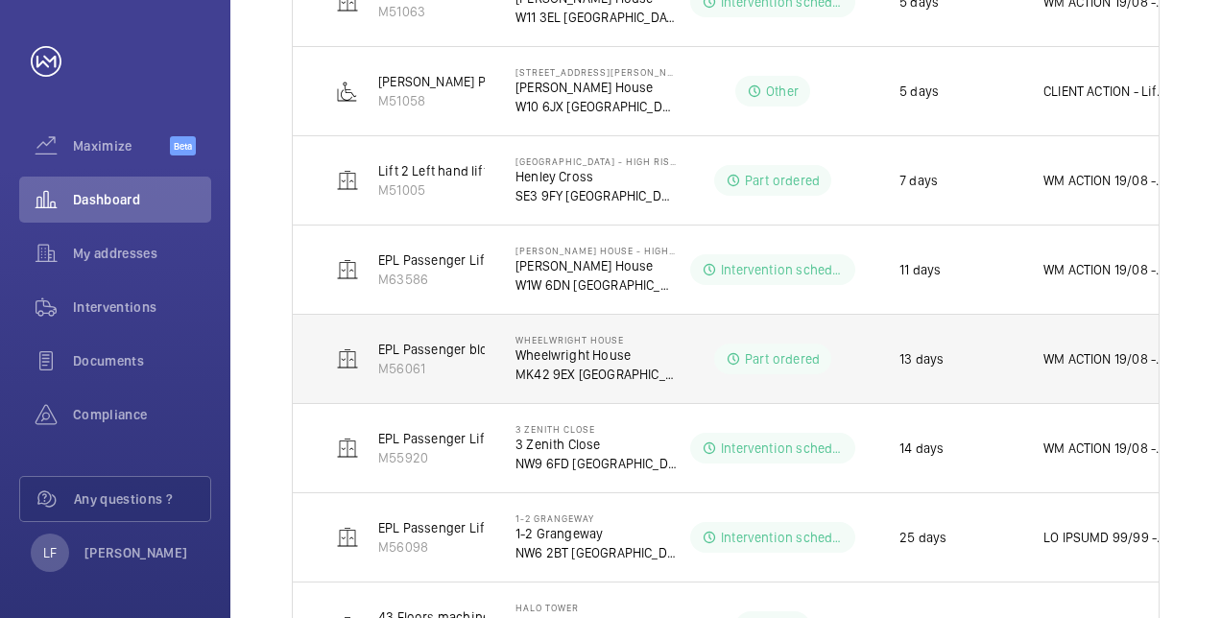
click at [1067, 355] on p "WM ACTION 19/08 - Encoder cable on order, ETA [DATE]. WM ACTION 18/08 - New bel…" at bounding box center [1104, 358] width 123 height 19
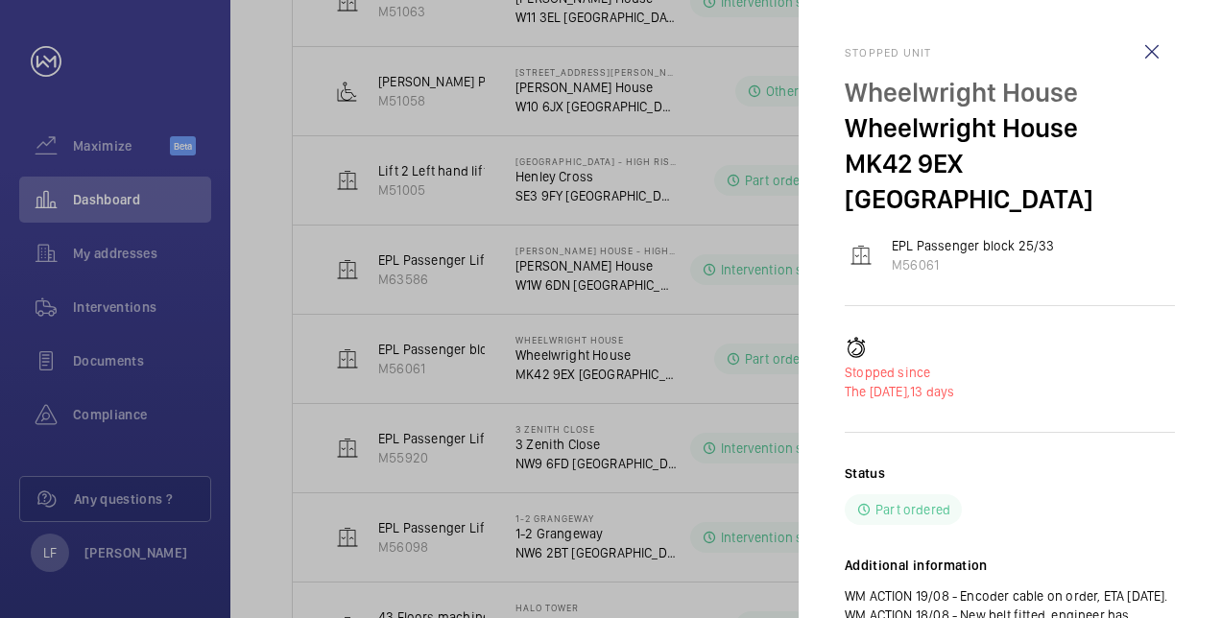
click at [733, 428] on div at bounding box center [610, 309] width 1221 height 618
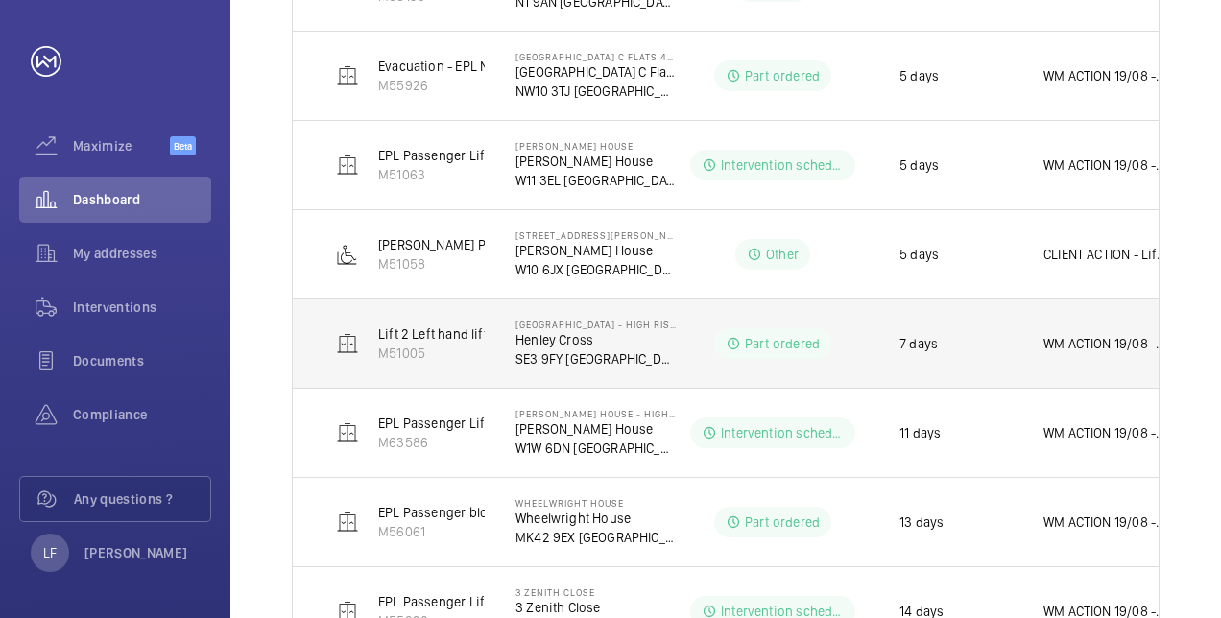
scroll to position [528, 0]
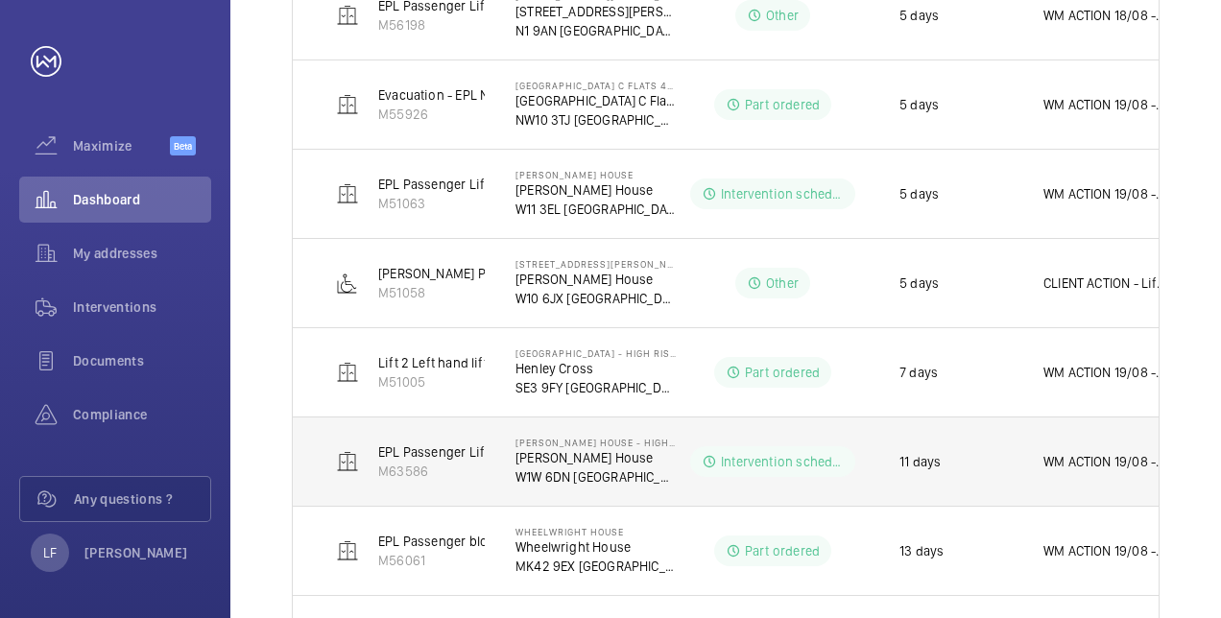
click at [1061, 454] on p "WM ACTION 19/08 - [PERSON_NAME] on site again this morning. WM ACTION 18/08 - E…" at bounding box center [1104, 461] width 123 height 19
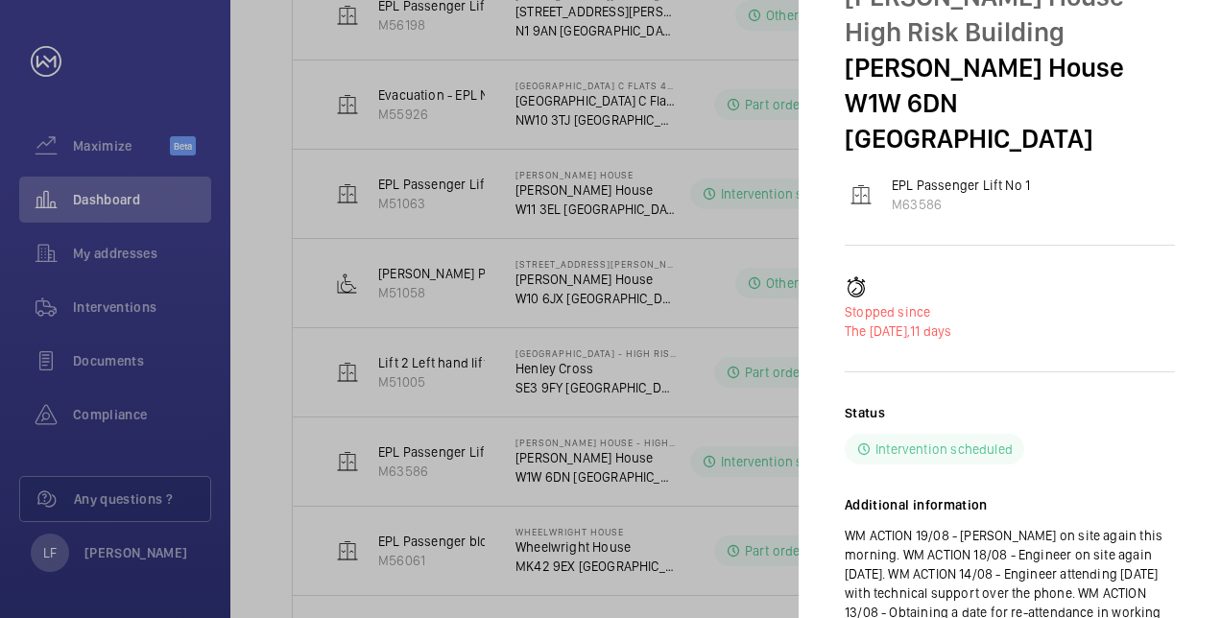
scroll to position [192, 0]
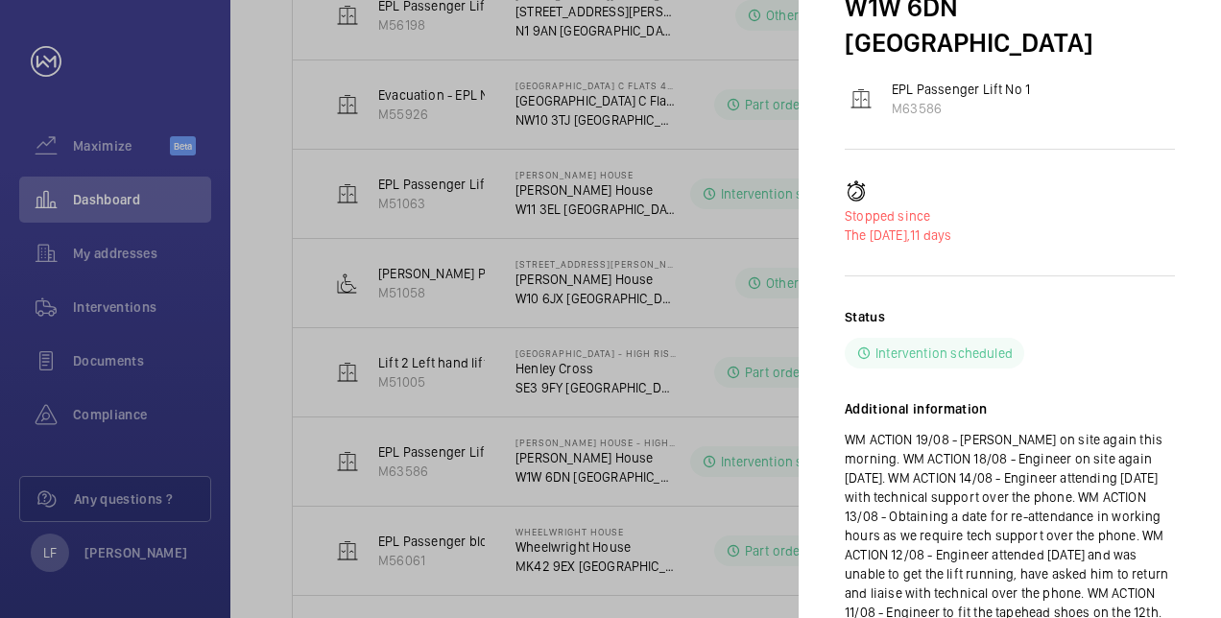
click at [745, 402] on div at bounding box center [610, 309] width 1221 height 618
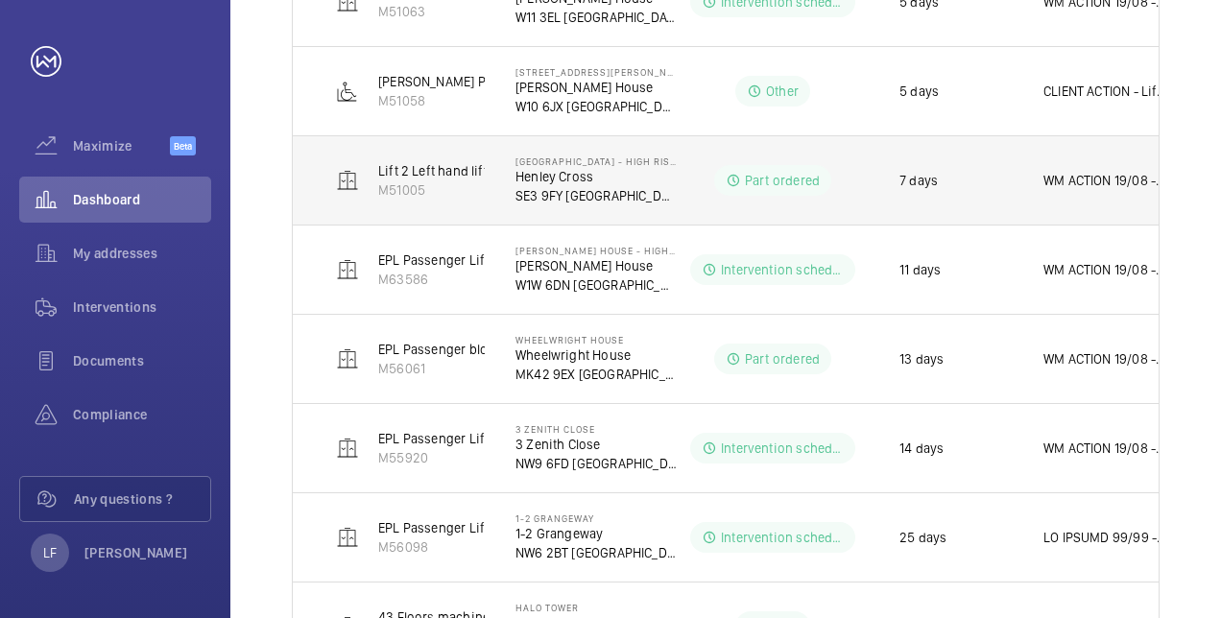
scroll to position [816, 0]
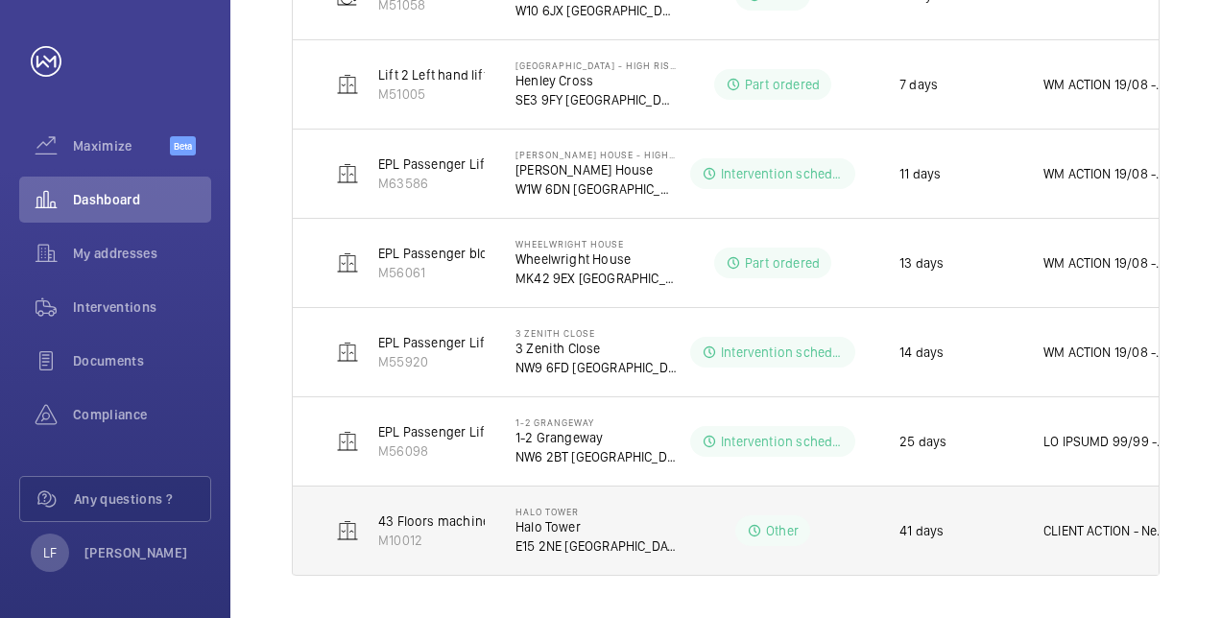
click at [583, 537] on p "E15 2NE [GEOGRAPHIC_DATA]" at bounding box center [596, 546] width 161 height 19
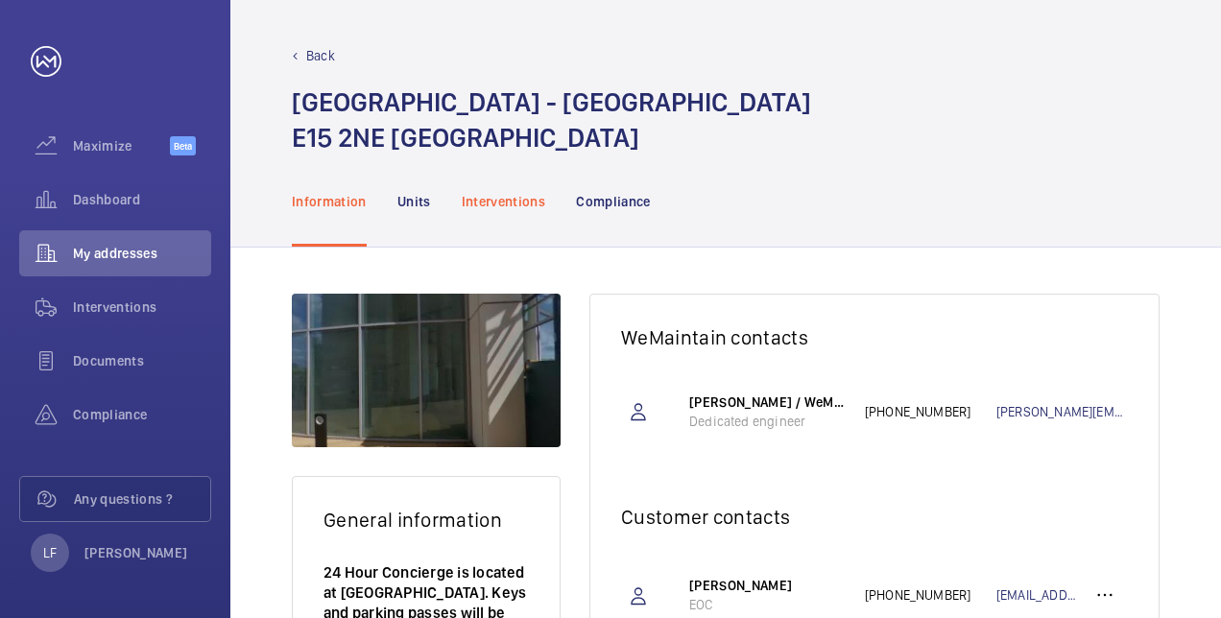
click at [499, 209] on p "Interventions" at bounding box center [504, 201] width 84 height 19
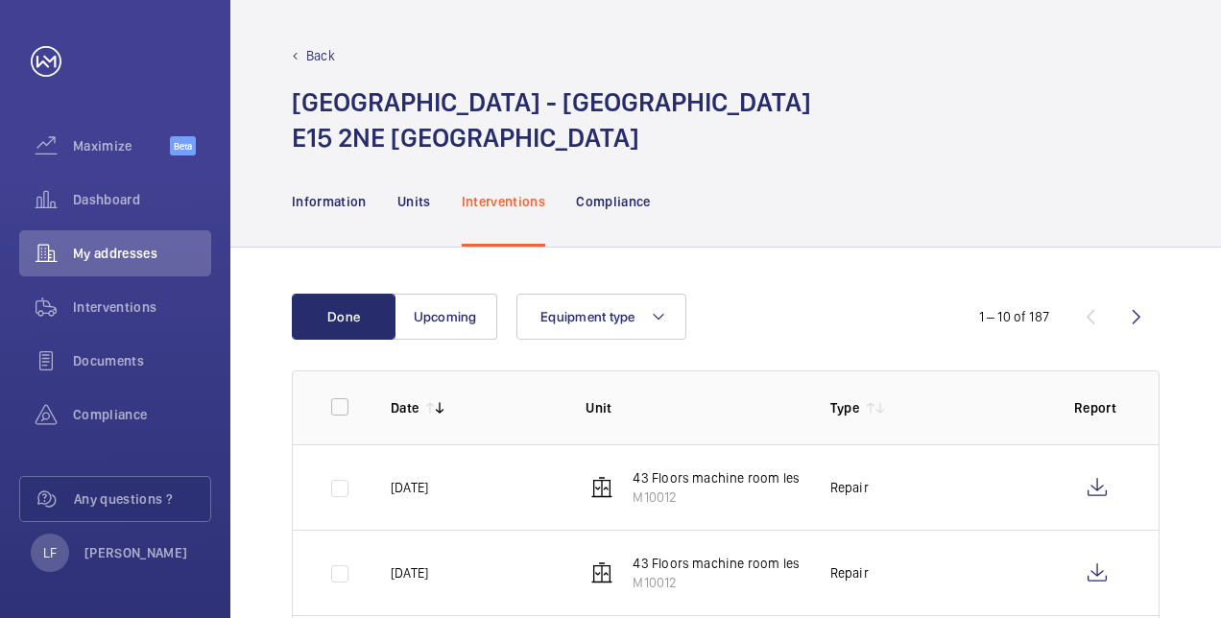
scroll to position [96, 0]
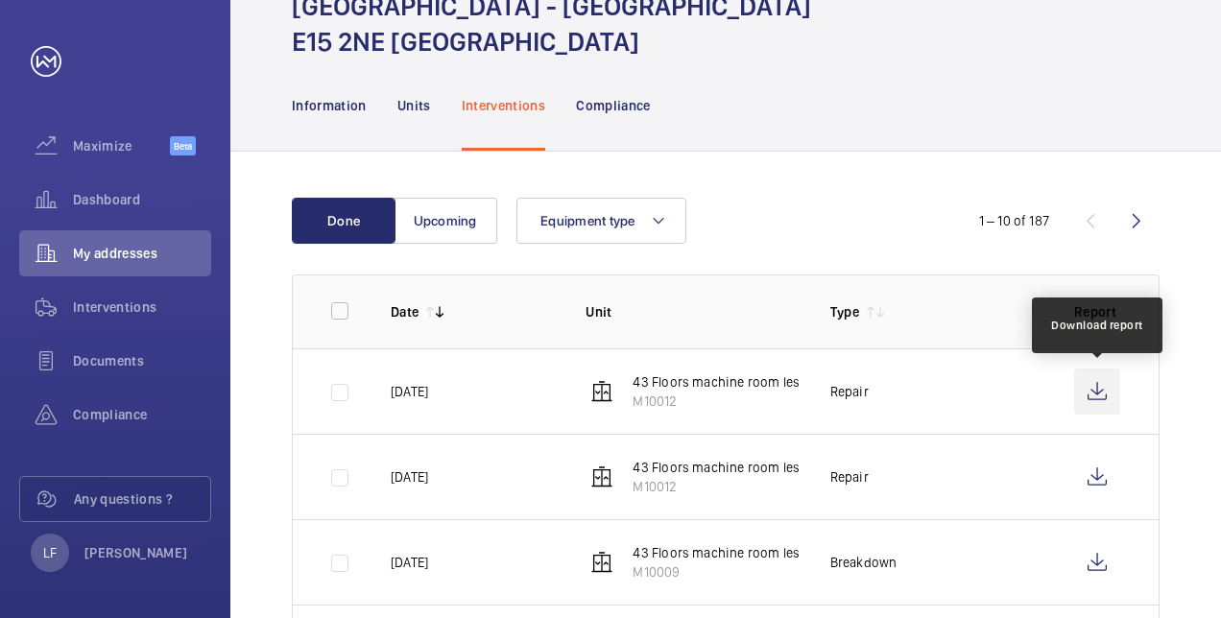
click at [1084, 394] on wm-front-icon-button at bounding box center [1097, 392] width 46 height 46
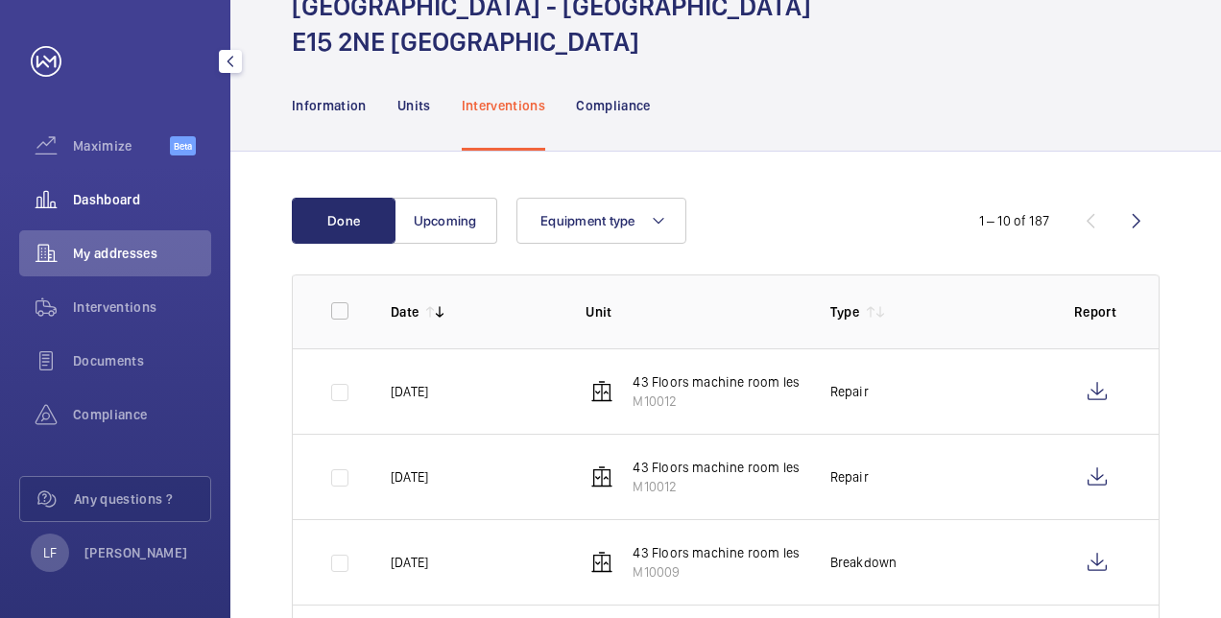
click at [84, 199] on span "Dashboard" at bounding box center [142, 199] width 138 height 19
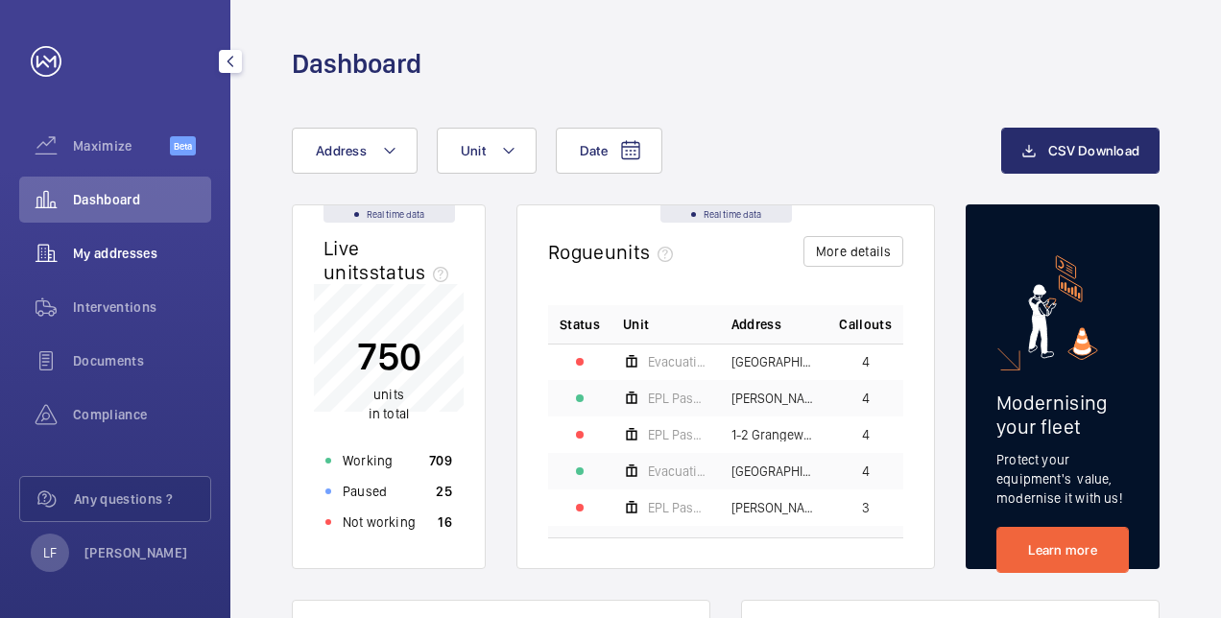
click at [169, 252] on span "My addresses" at bounding box center [142, 253] width 138 height 19
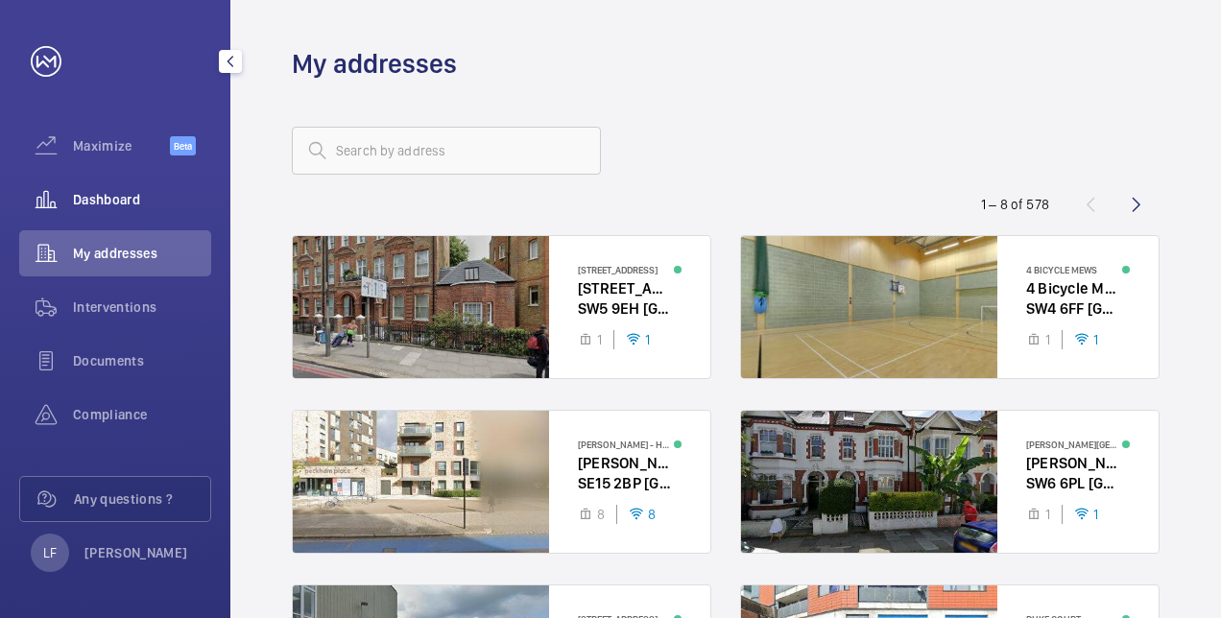
click at [127, 192] on span "Dashboard" at bounding box center [142, 199] width 138 height 19
